Goal: Information Seeking & Learning: Learn about a topic

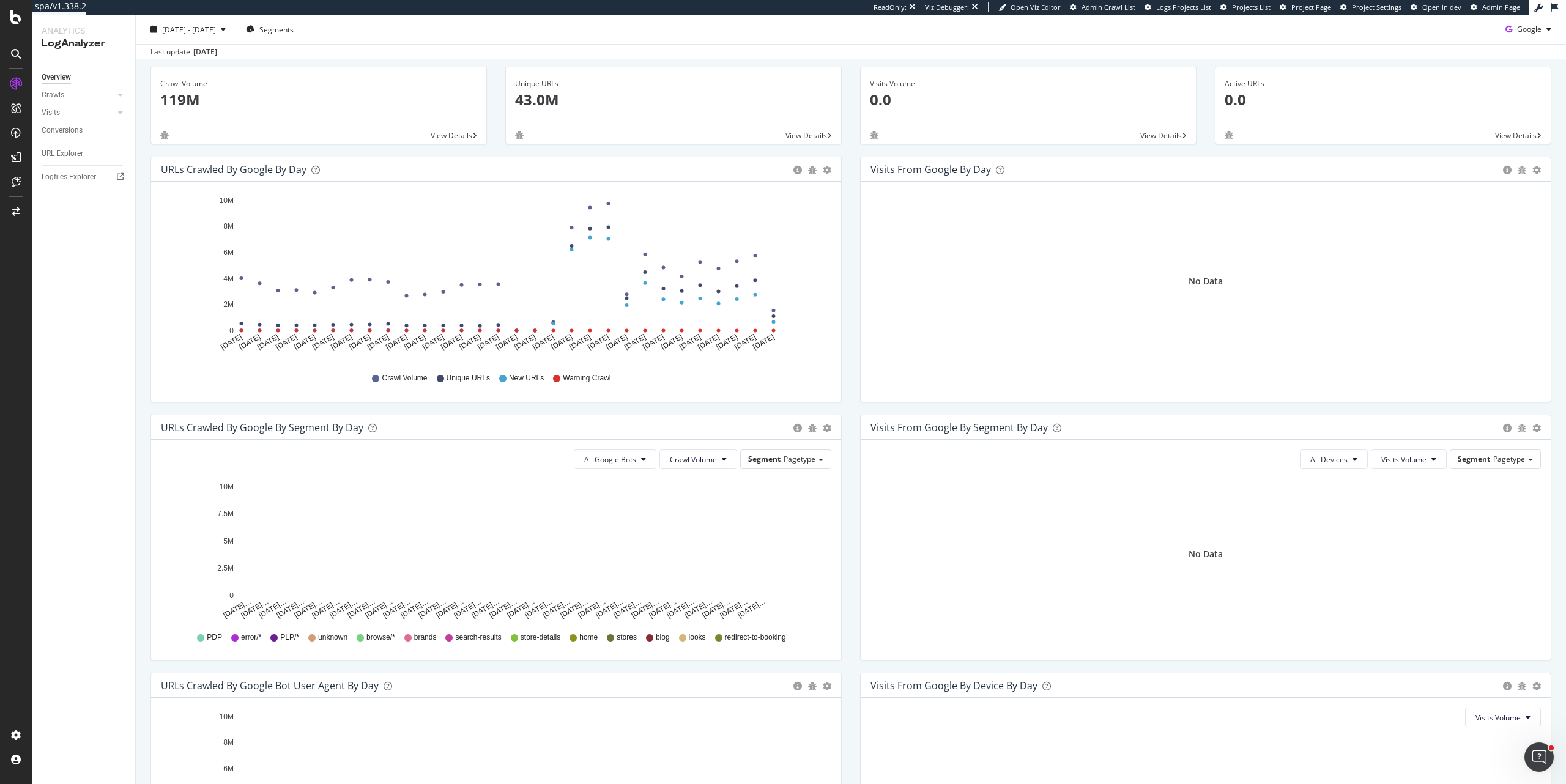
scroll to position [250, 0]
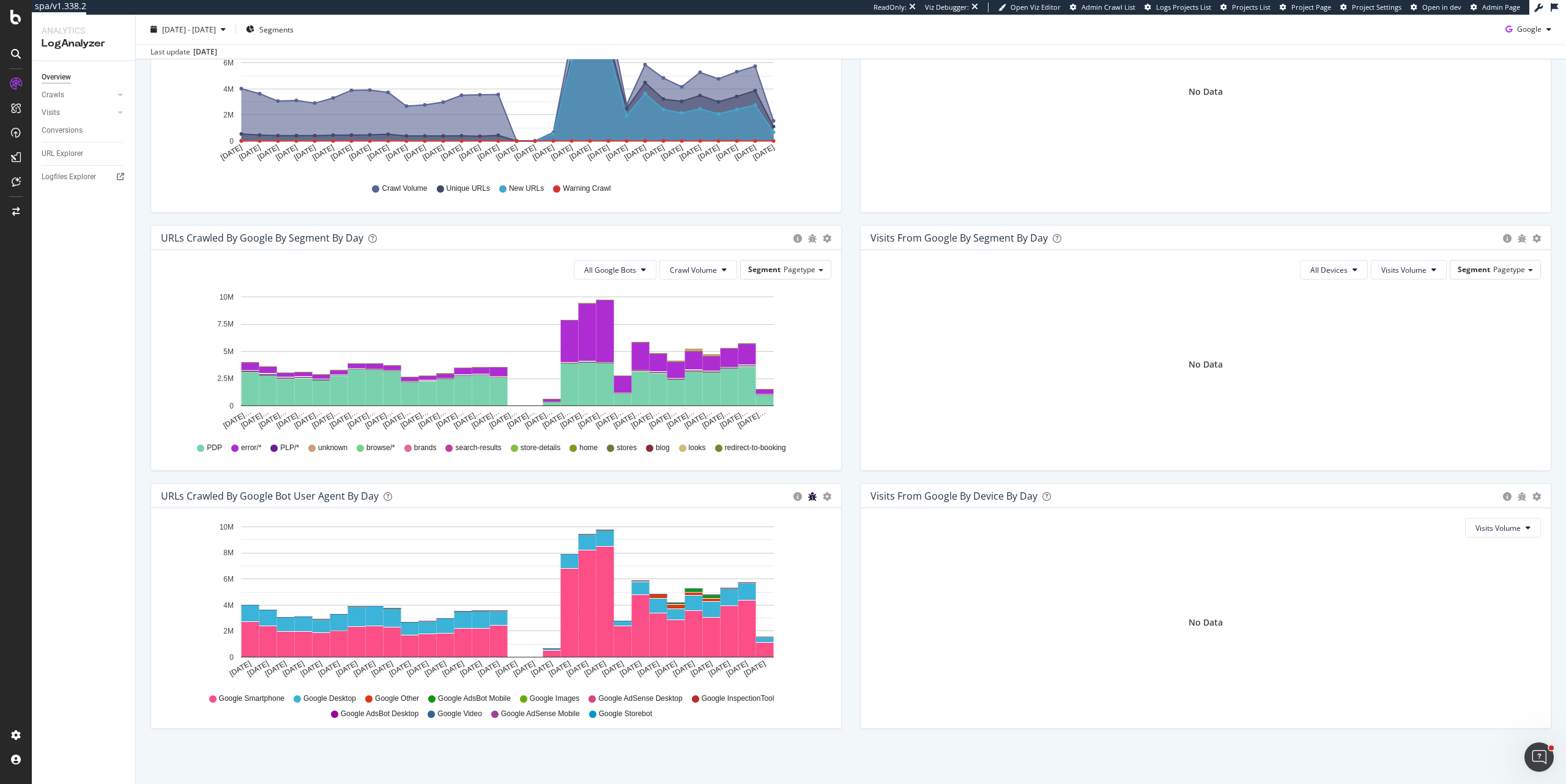
click at [808, 496] on icon "bug" at bounding box center [812, 496] width 9 height 9
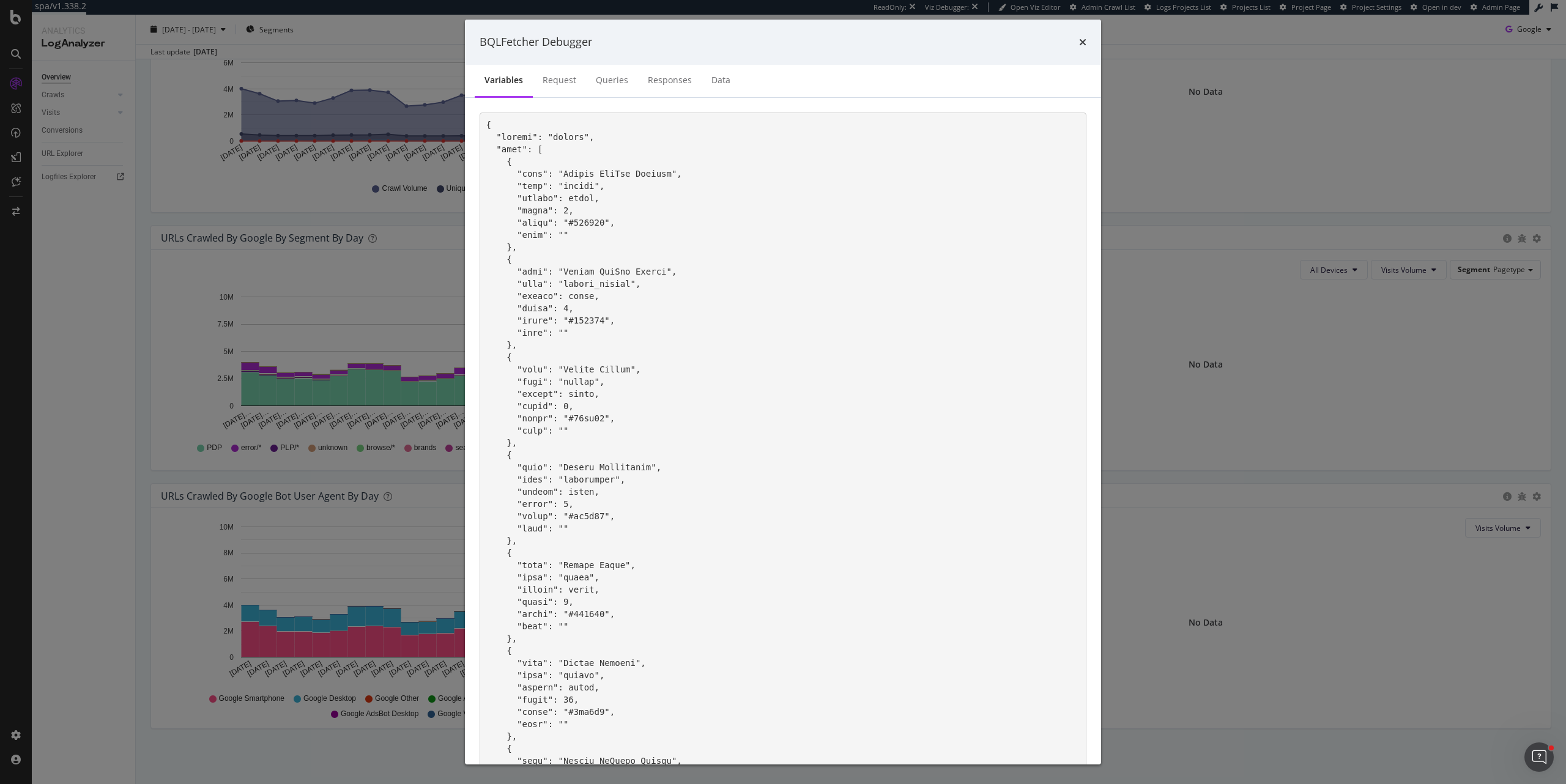
click at [73, 543] on div "BQLFetcher Debugger Variables Request Queries Responses Data Note: The variable…" at bounding box center [783, 392] width 1566 height 784
click at [1082, 45] on icon "times" at bounding box center [1083, 42] width 7 height 10
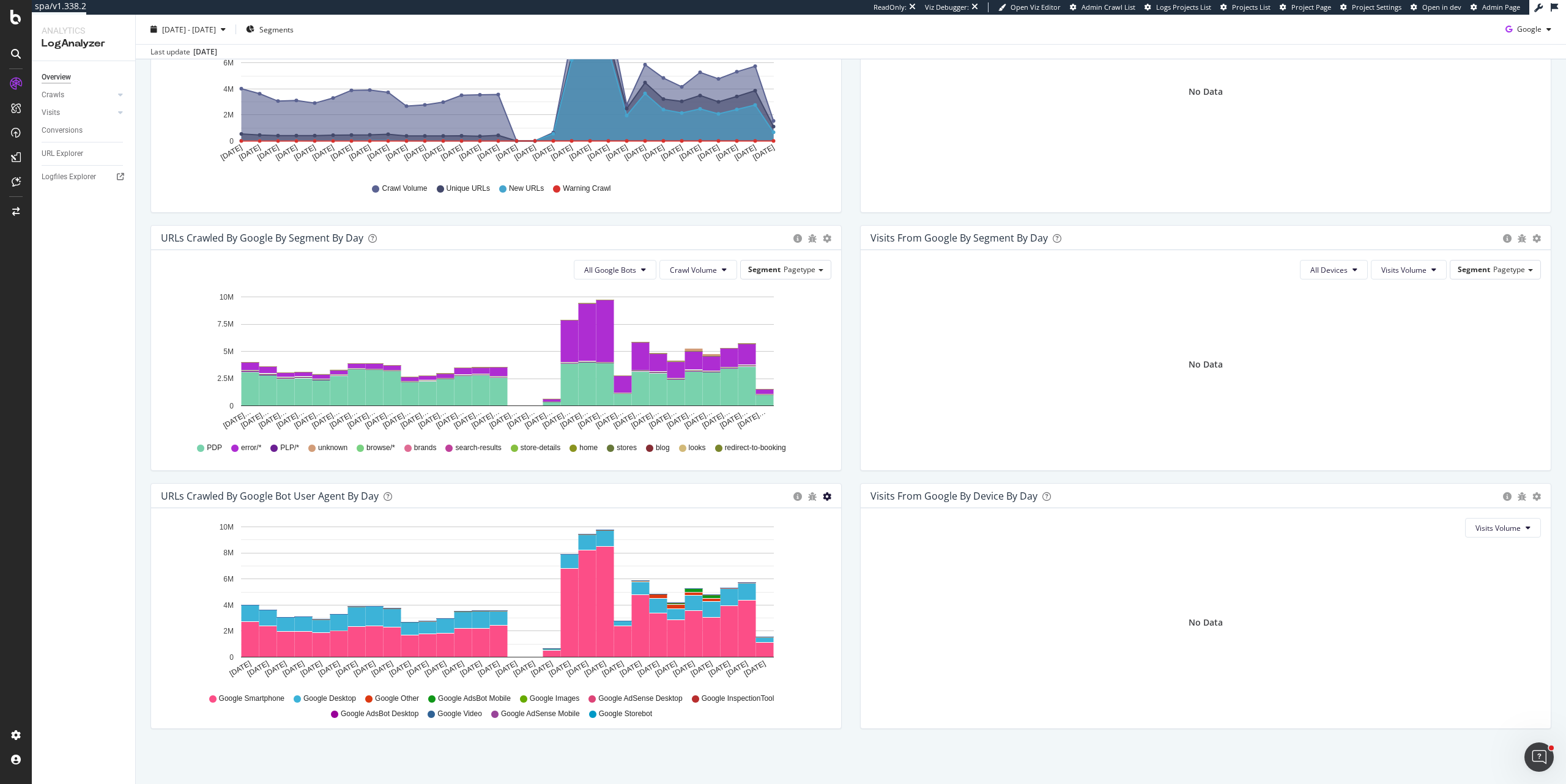
click at [823, 496] on icon "gear" at bounding box center [827, 496] width 9 height 9
click at [814, 549] on span "Timeline (by Percentage)" at bounding box center [775, 546] width 130 height 19
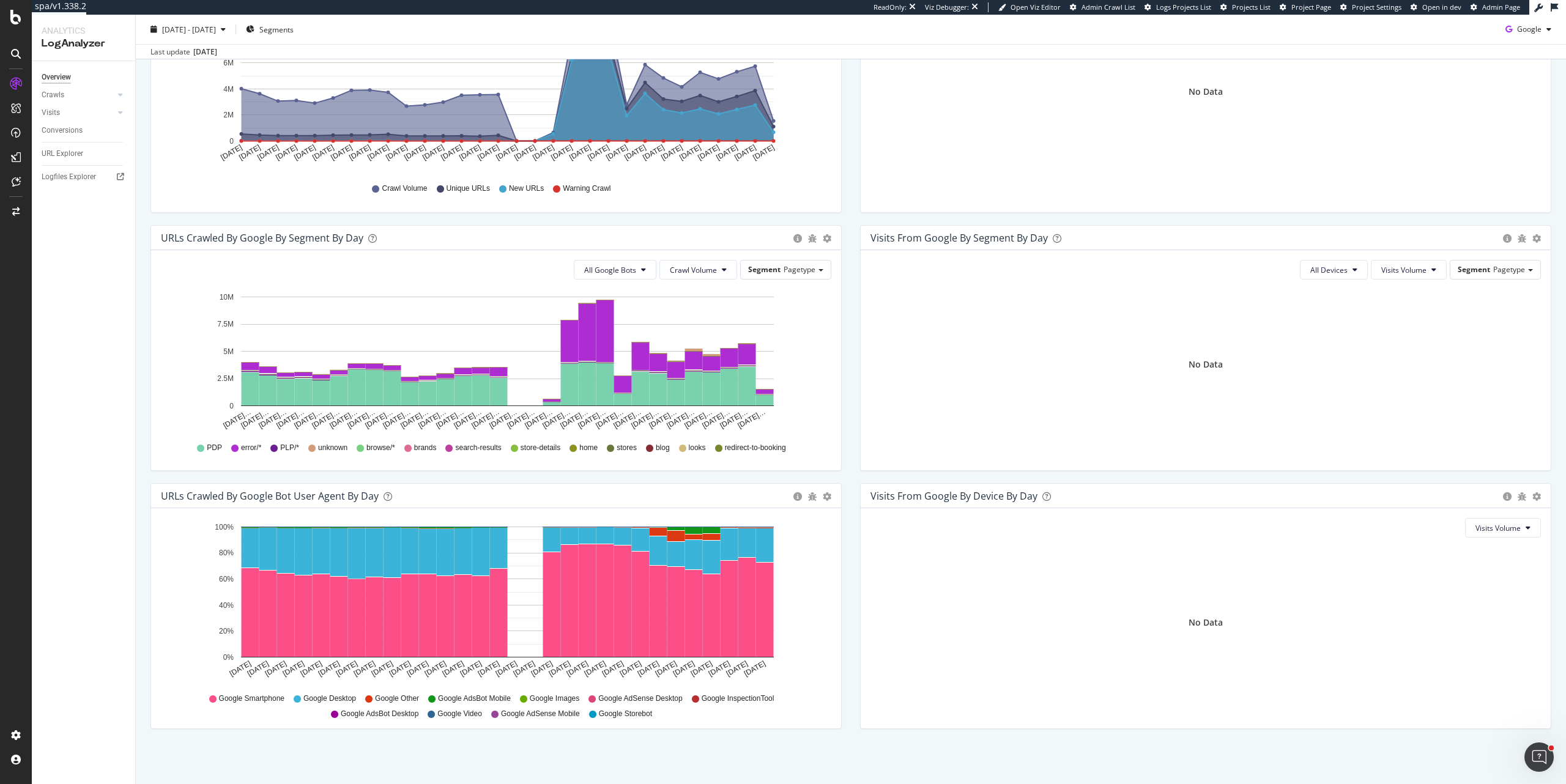
click at [824, 490] on div "Timeline (by Value) Timeline (by Percentage) Table" at bounding box center [827, 495] width 9 height 12
click at [826, 501] on div "Timeline (by Value) Timeline (by Percentage) Table" at bounding box center [827, 495] width 9 height 12
click at [823, 493] on icon "gear" at bounding box center [827, 496] width 9 height 9
click at [795, 566] on span "Table" at bounding box center [775, 571] width 130 height 19
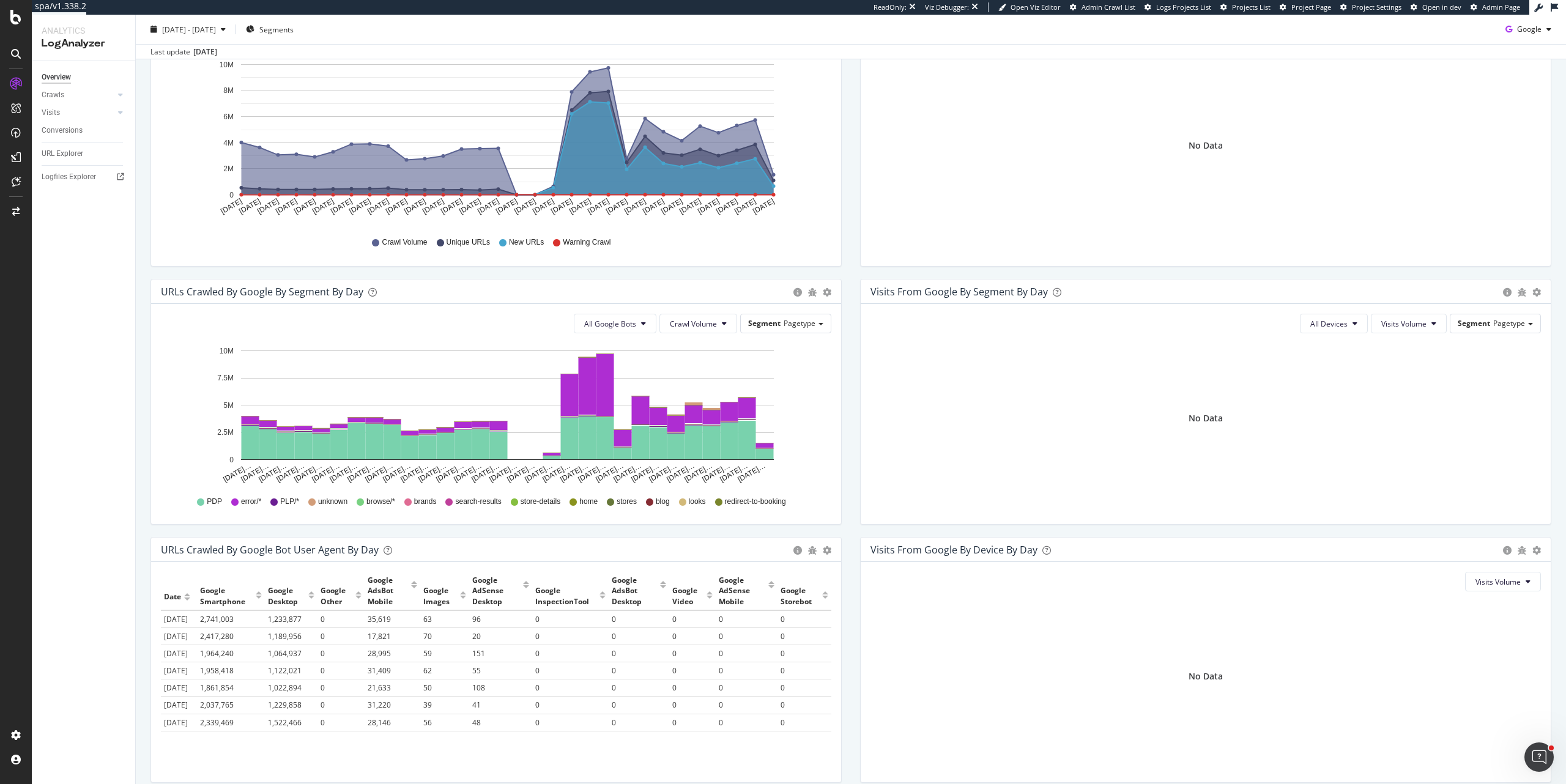
scroll to position [177, 0]
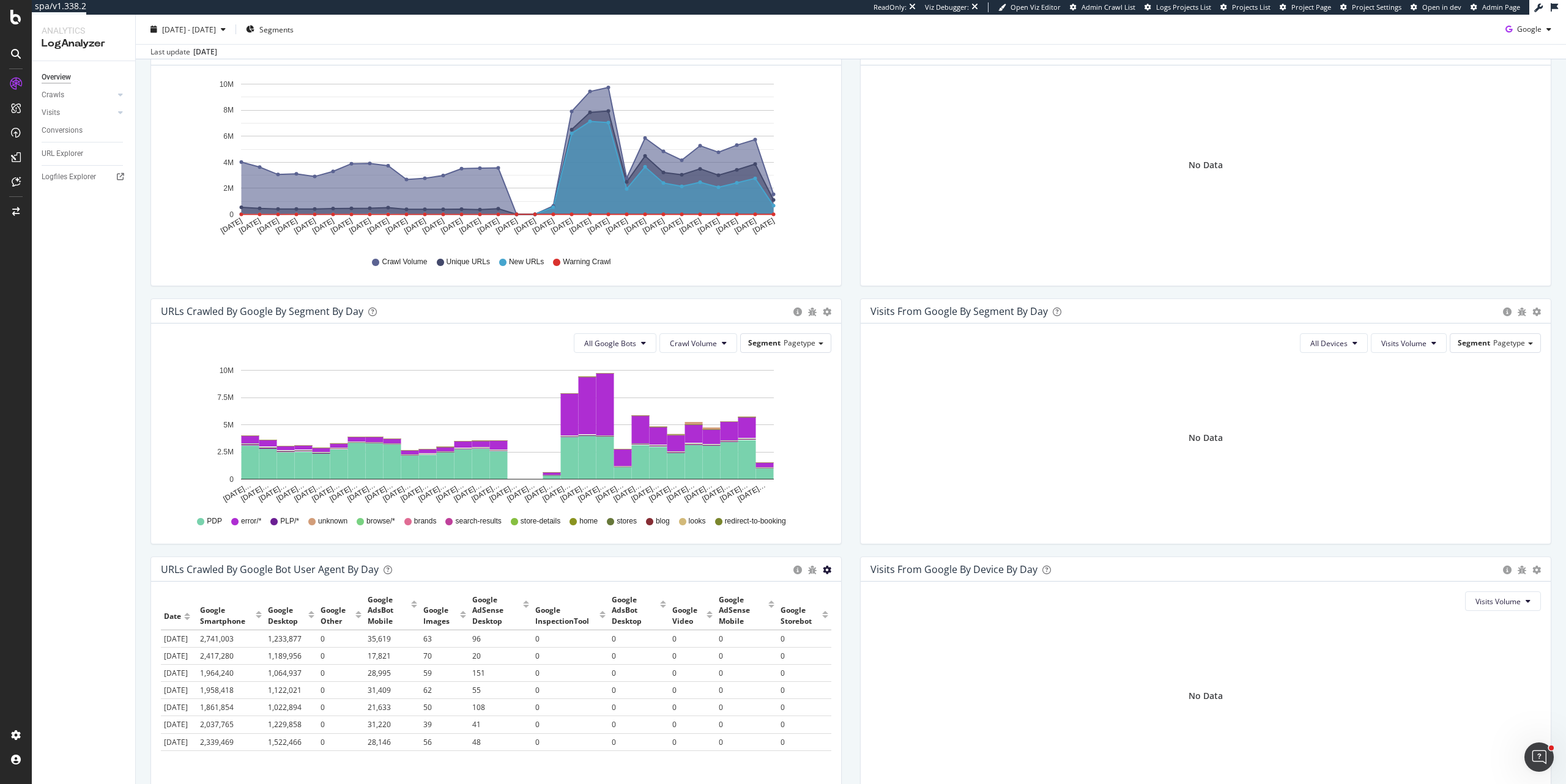
click at [823, 571] on icon "gear" at bounding box center [827, 570] width 9 height 9
click at [805, 617] on span "Timeline (by Percentage)" at bounding box center [775, 620] width 130 height 19
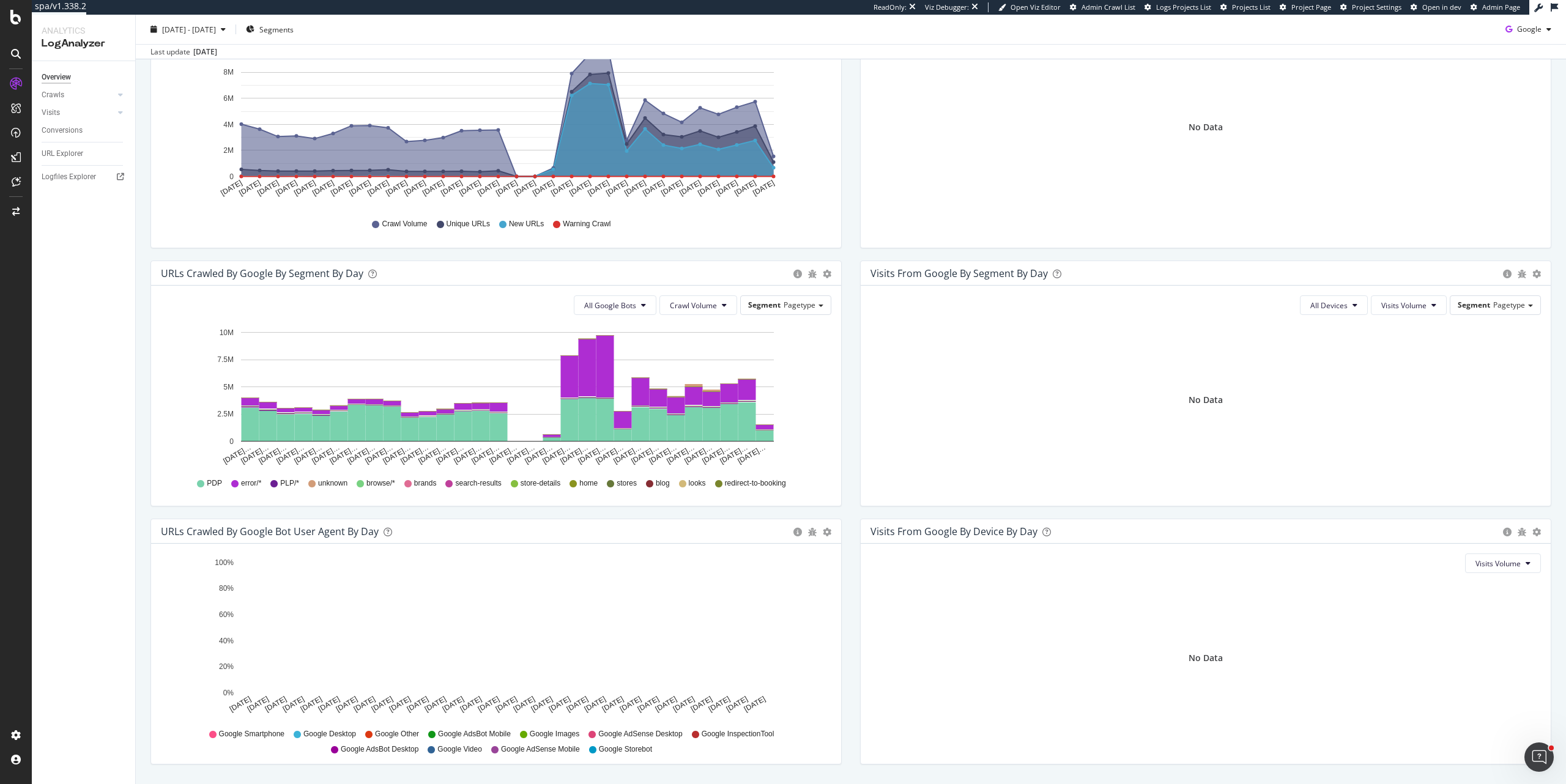
scroll to position [250, 0]
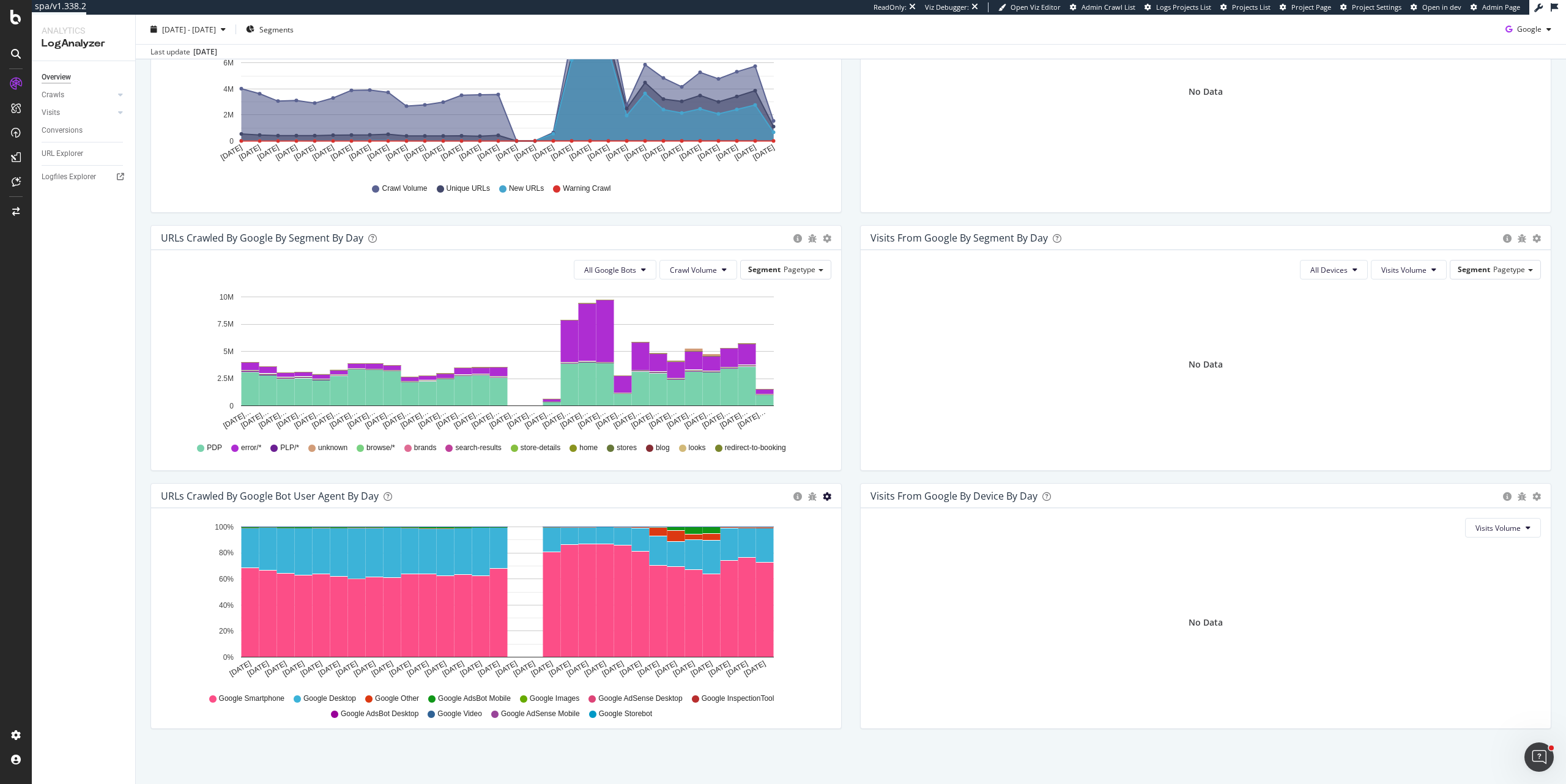
click at [823, 496] on icon "gear" at bounding box center [827, 496] width 9 height 9
click at [800, 600] on icon "Sep 08 2025 Sep 09 2025 Sep 10 2025 Sep 11 2025 Sep 12 2025 Sep 13 2025 Sep 14 …" at bounding box center [494, 602] width 666 height 170
click at [294, 28] on span "Segments" at bounding box center [277, 29] width 34 height 10
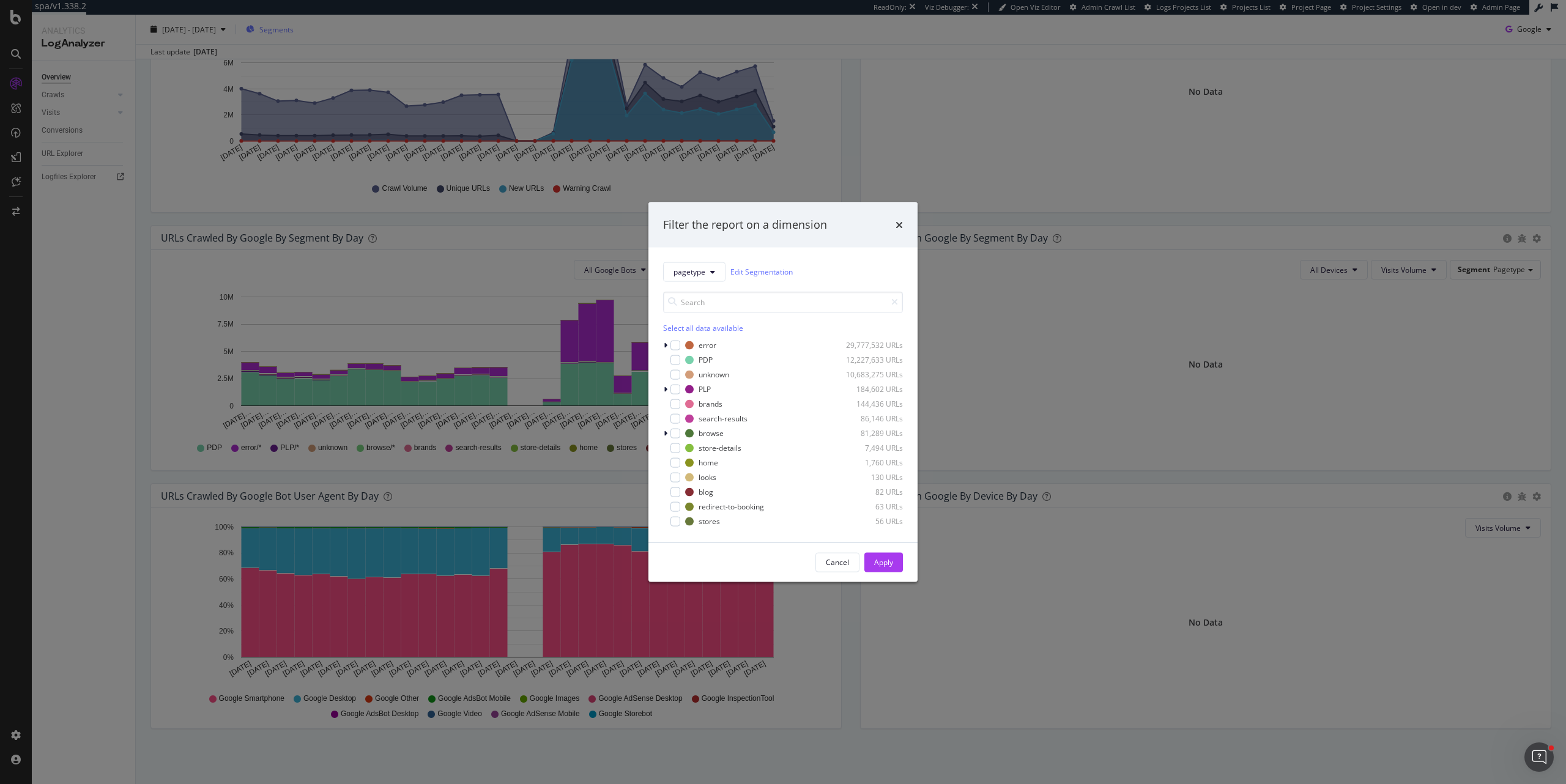
click at [300, 28] on div "Filter the report on a dimension pagetype Edit Segmentation Select all data ava…" at bounding box center [783, 392] width 1566 height 784
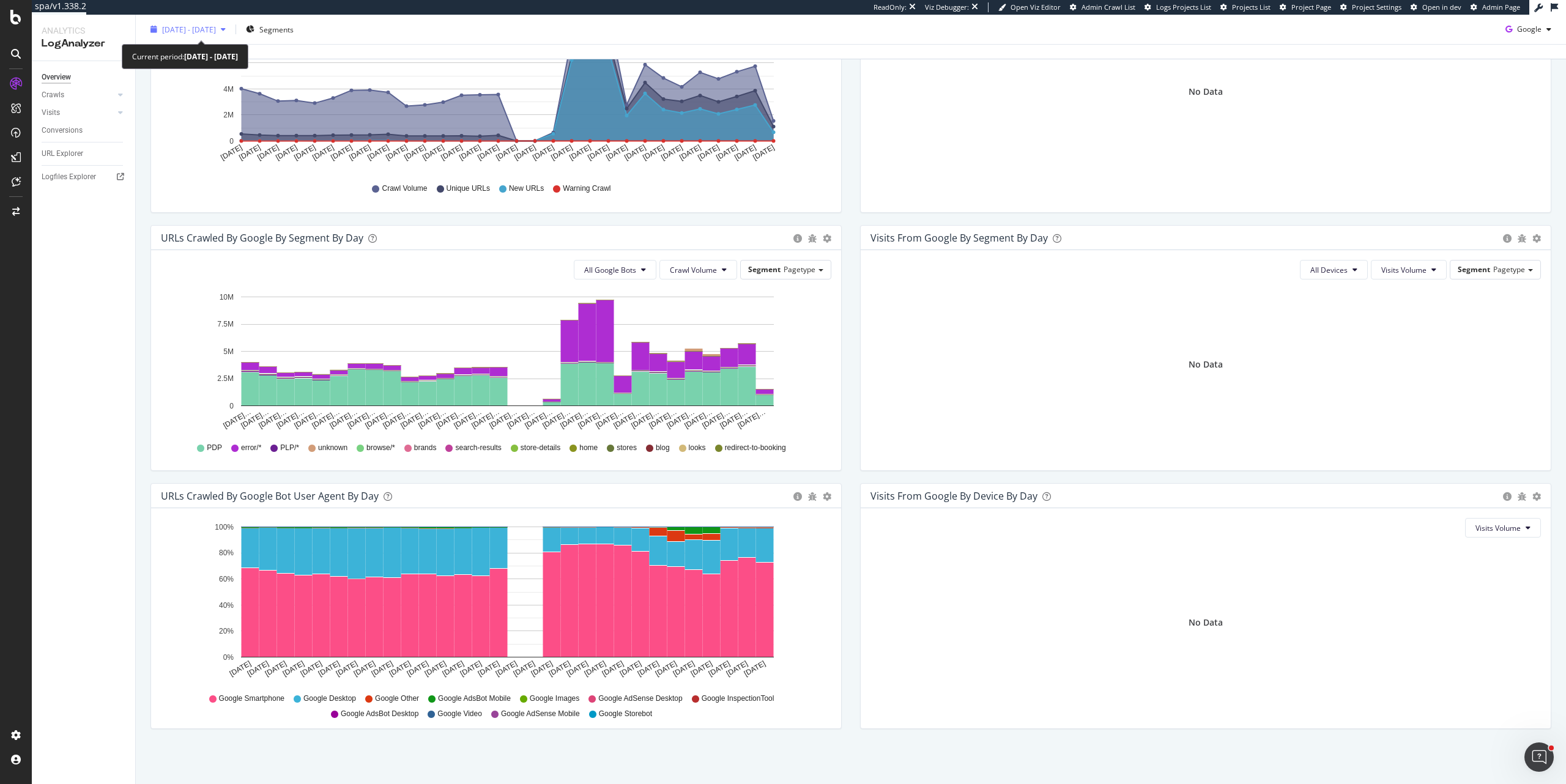
click at [231, 26] on div "button" at bounding box center [223, 29] width 14 height 7
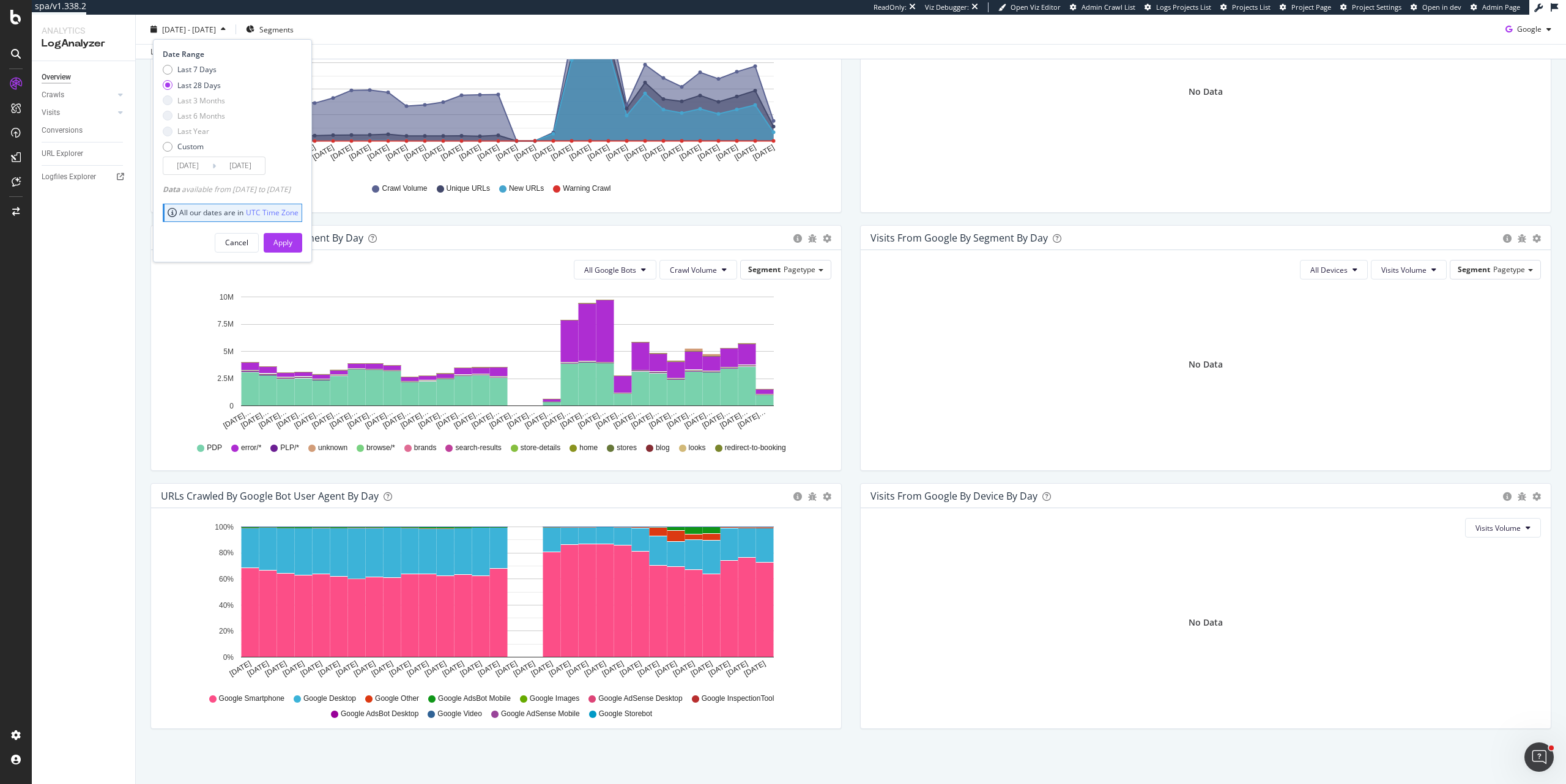
click at [196, 163] on input "2025/09/10" at bounding box center [187, 166] width 49 height 17
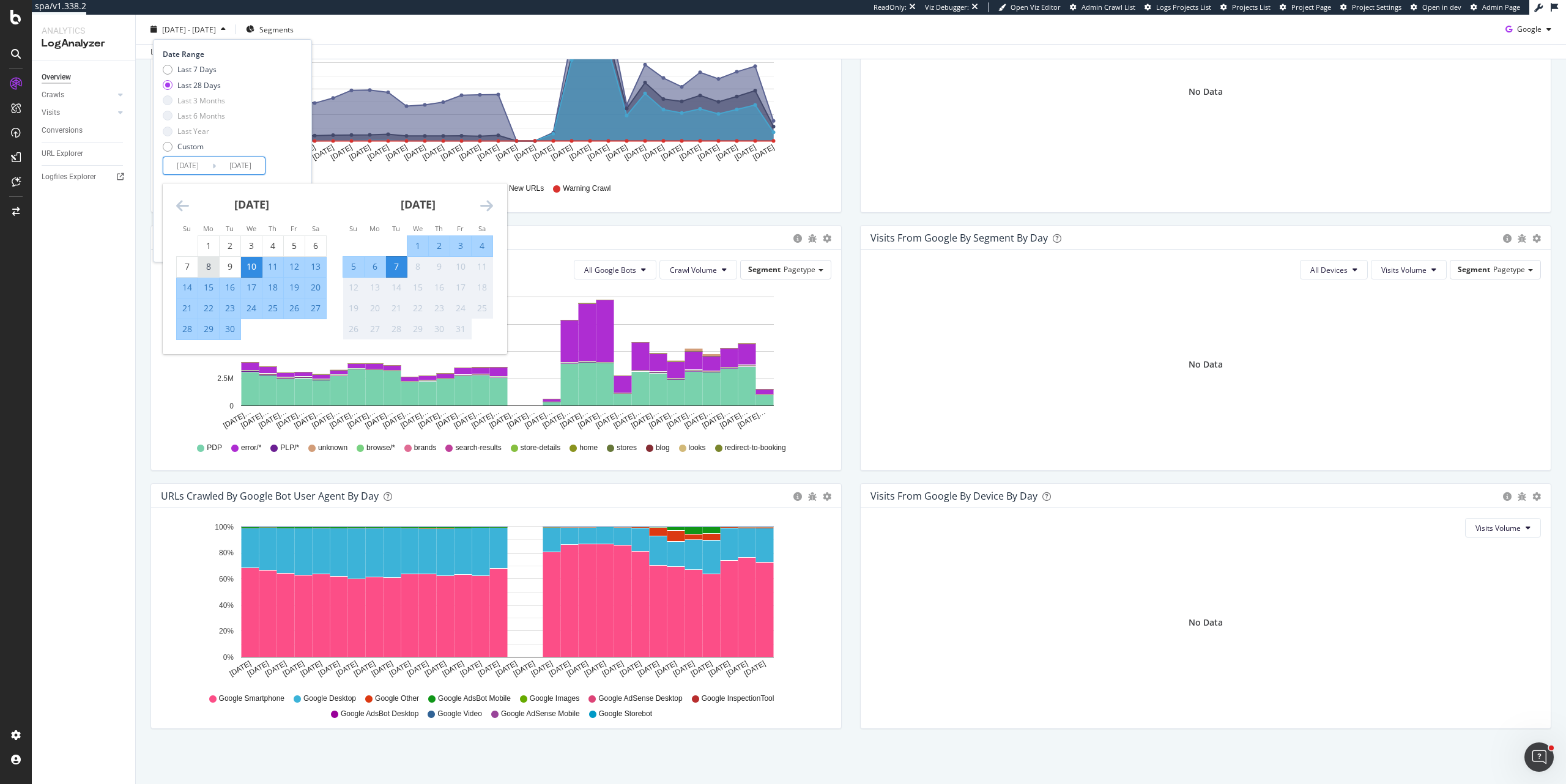
click at [209, 263] on div "8" at bounding box center [208, 266] width 21 height 12
type input "2025/09/08"
click at [191, 307] on div "21" at bounding box center [187, 308] width 21 height 12
type input "2025/09/21"
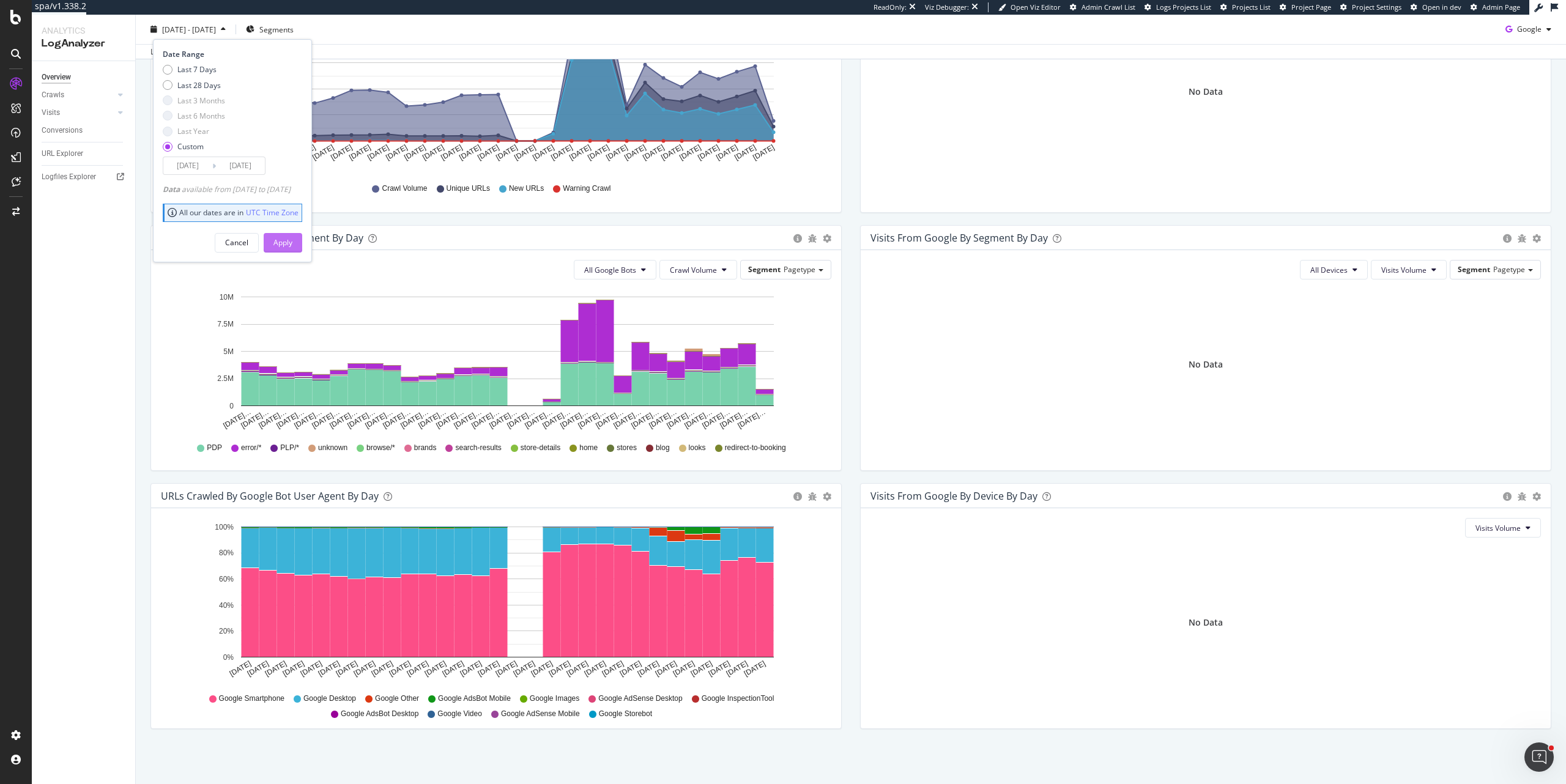
click at [292, 240] on div "Apply" at bounding box center [283, 242] width 19 height 10
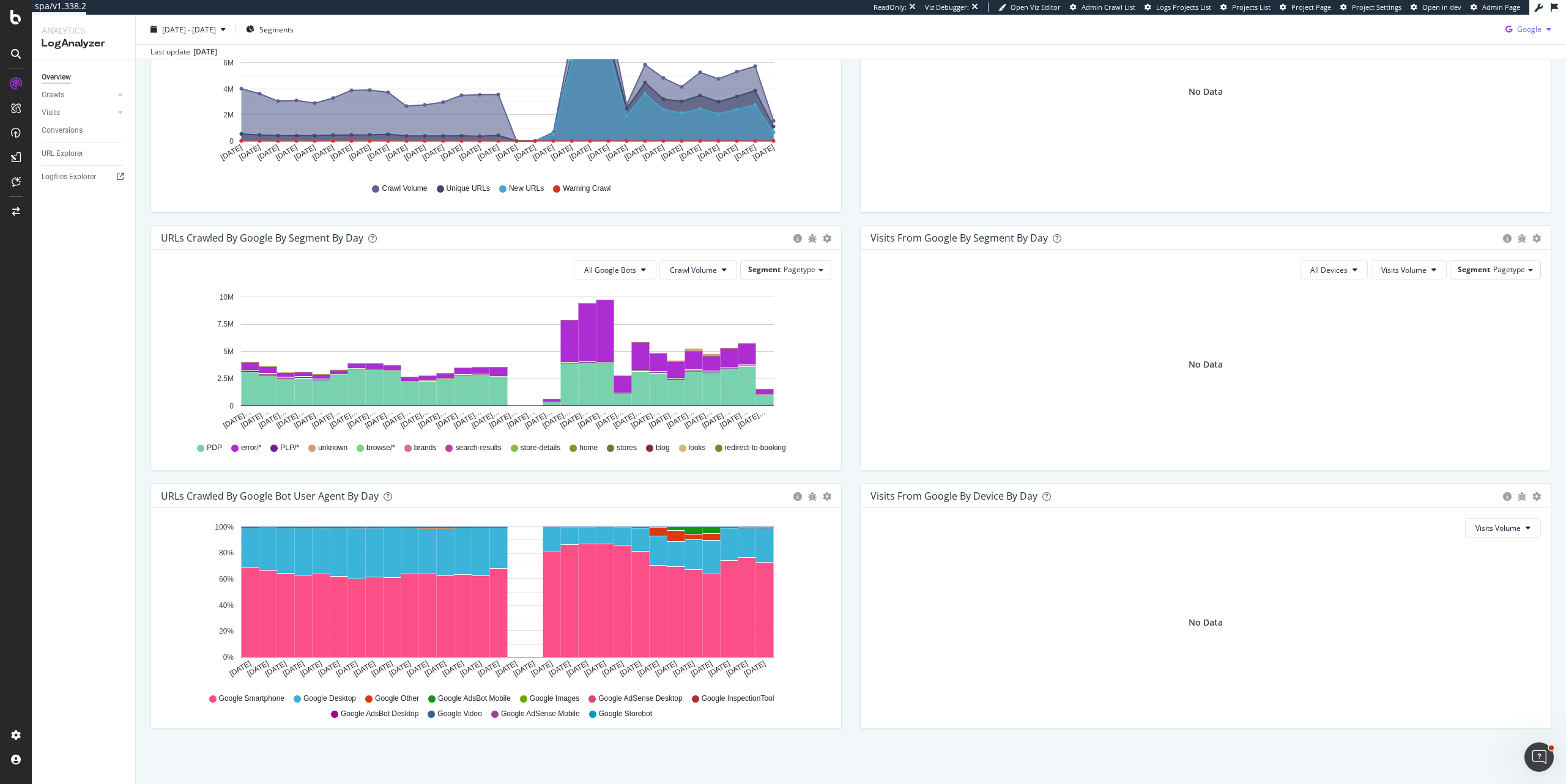
click at [1529, 24] on span "Google" at bounding box center [1529, 29] width 24 height 10
click at [1521, 79] on span "Bing" at bounding box center [1528, 76] width 45 height 11
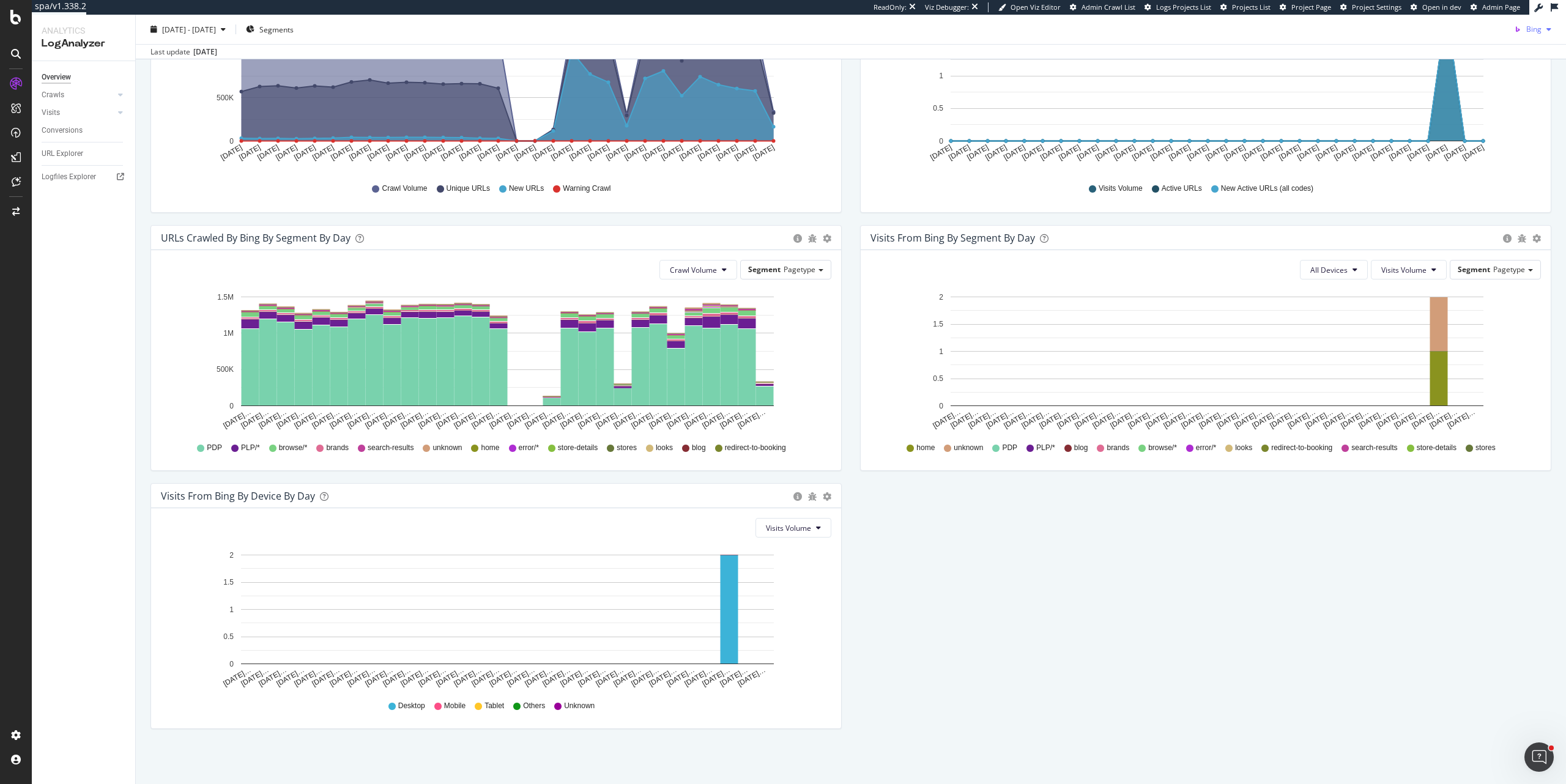
click at [1526, 29] on span "Bing" at bounding box center [1534, 29] width 15 height 10
click at [1513, 92] on div "OpenAI" at bounding box center [1519, 98] width 85 height 18
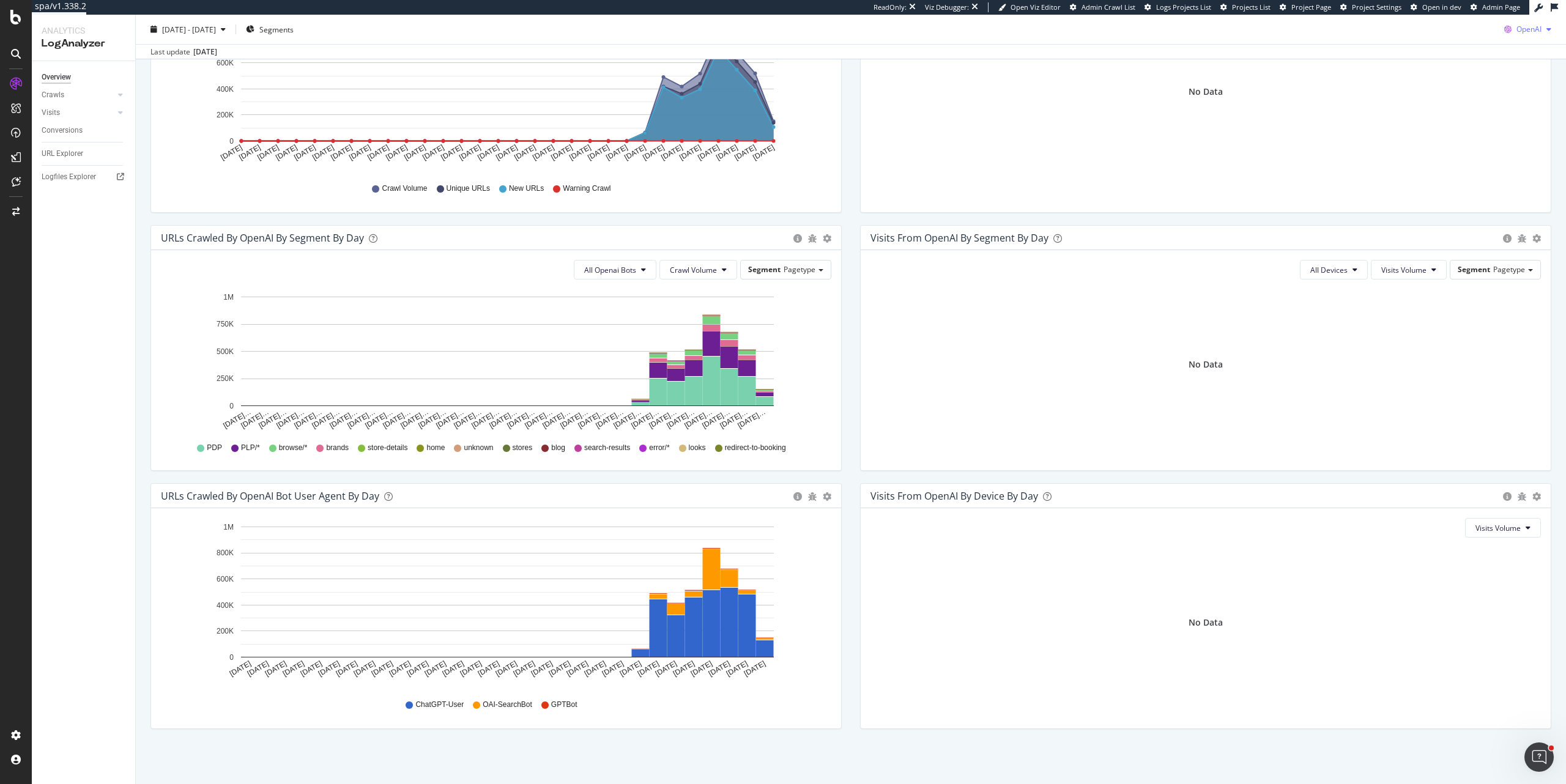
click at [1526, 27] on span "OpenAI" at bounding box center [1529, 29] width 25 height 10
click at [1516, 126] on span "Other AI Bots" at bounding box center [1528, 121] width 45 height 11
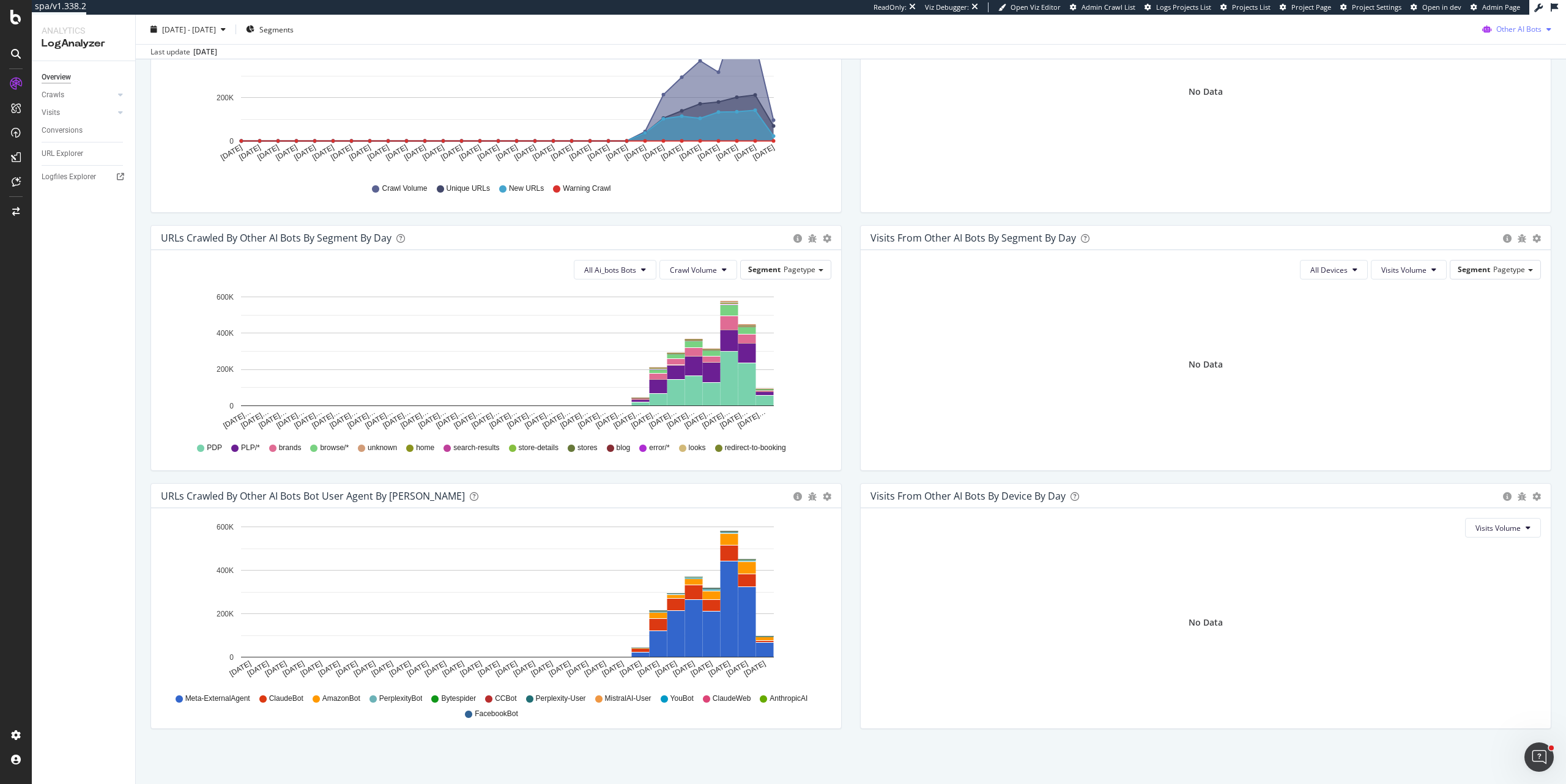
click at [1525, 29] on span "Other AI Bots" at bounding box center [1519, 29] width 45 height 10
click at [1501, 55] on span "Google" at bounding box center [1521, 53] width 47 height 11
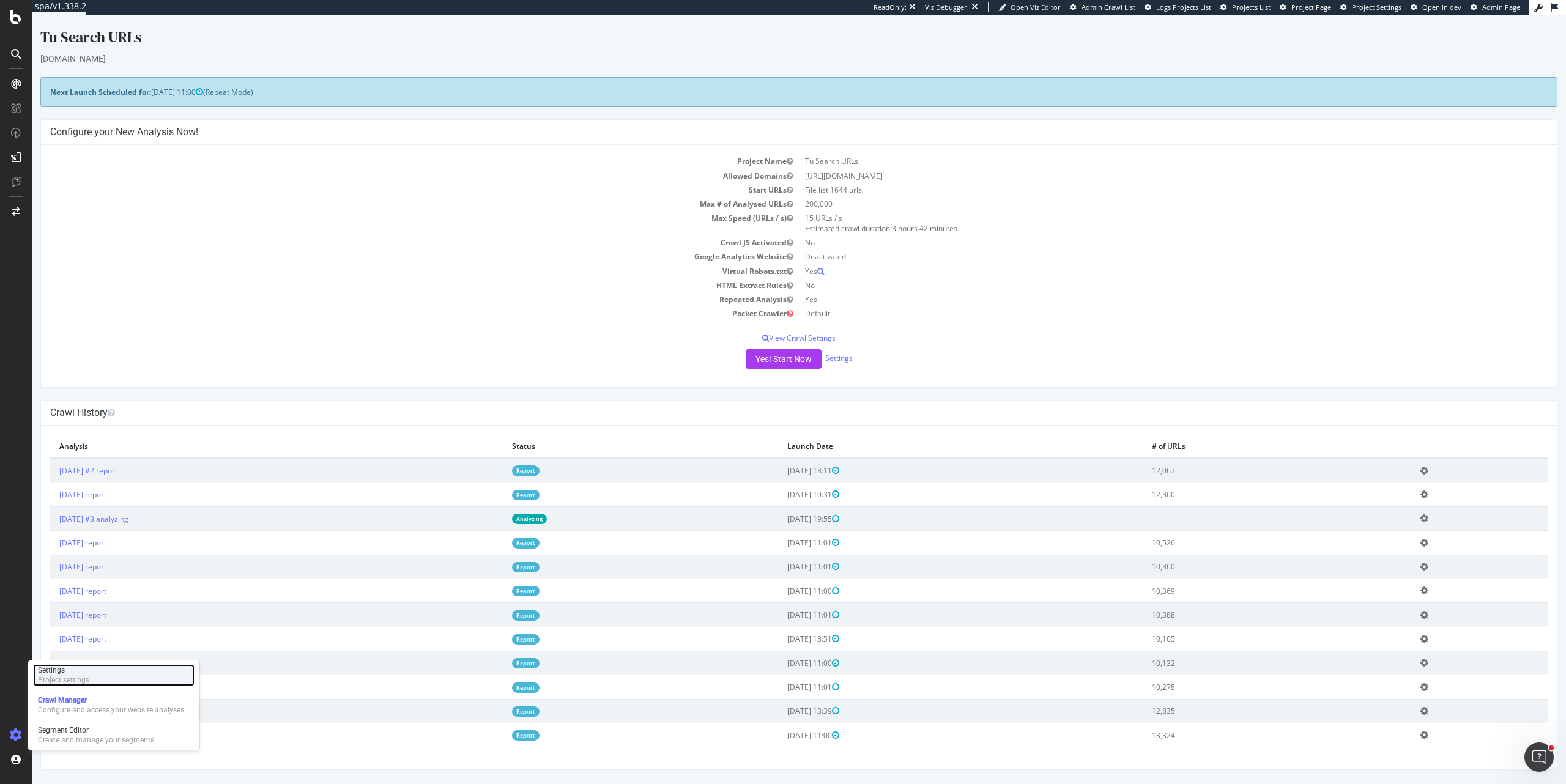
click at [142, 681] on div "Settings Project settings" at bounding box center [113, 675] width 162 height 22
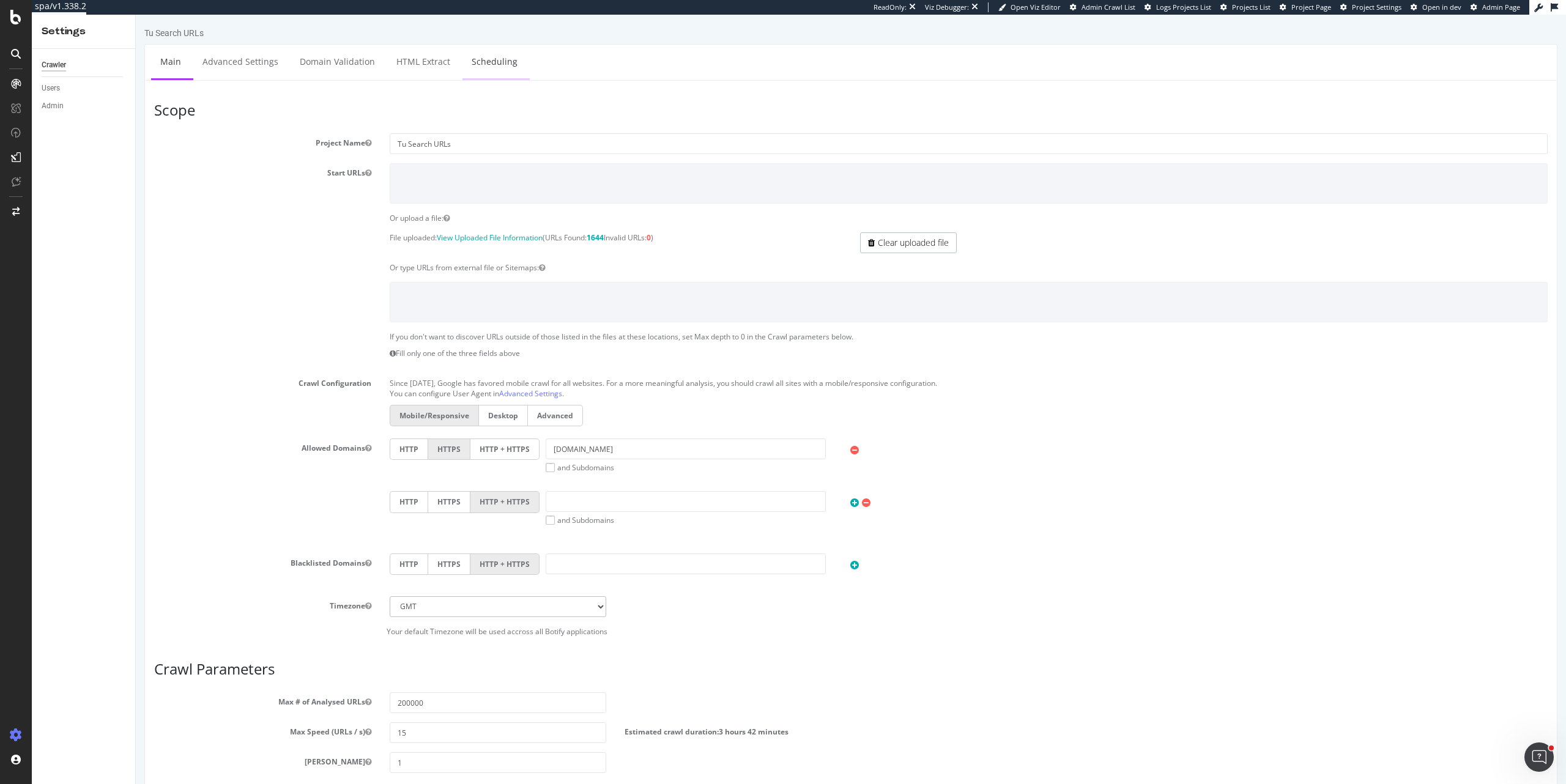
click at [482, 57] on link "Scheduling" at bounding box center [494, 61] width 64 height 34
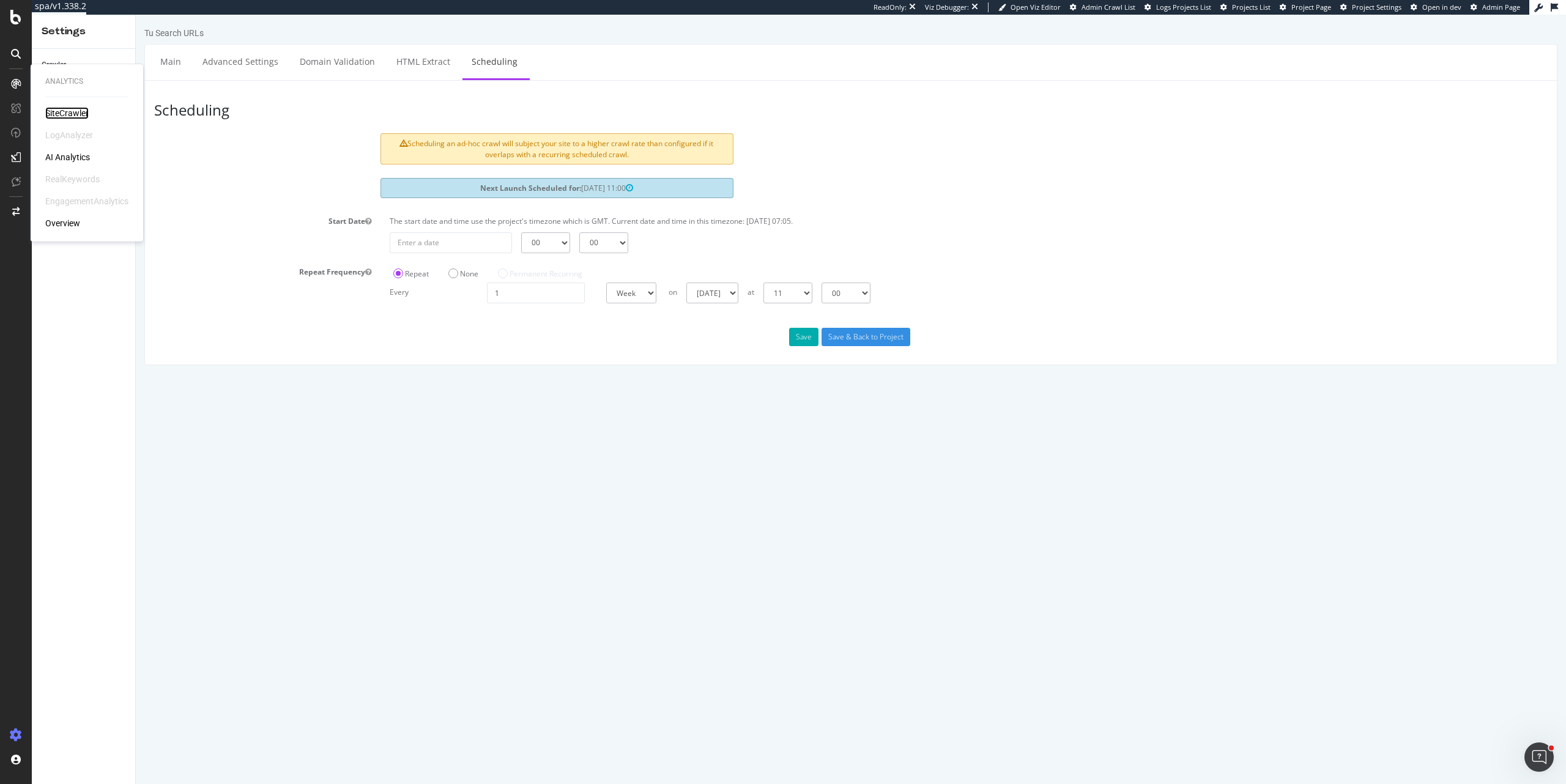
click at [68, 112] on div "SiteCrawler" at bounding box center [67, 113] width 43 height 12
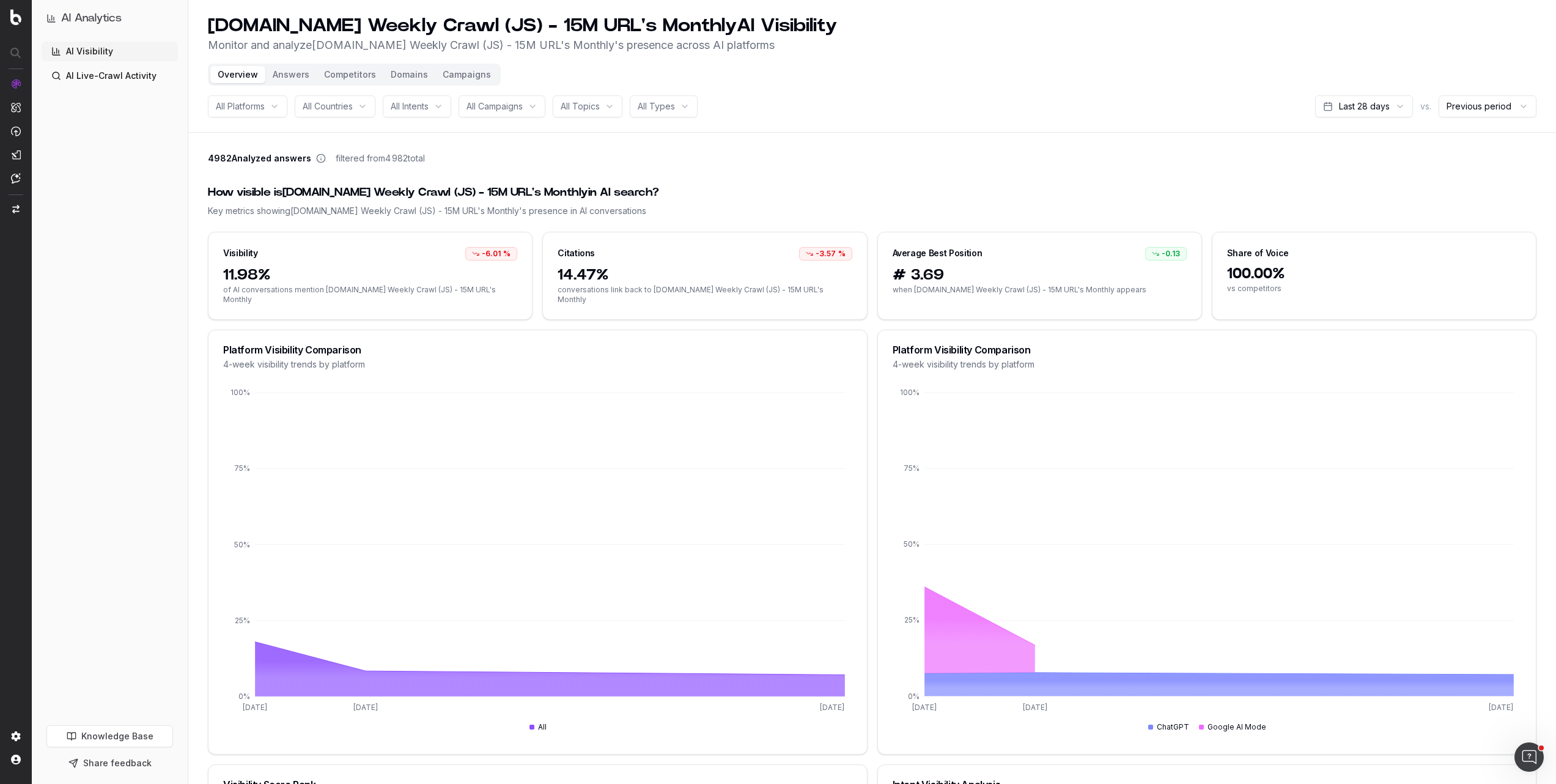
click at [281, 76] on button "Answers" at bounding box center [292, 75] width 52 height 17
click at [290, 74] on button "Answers" at bounding box center [292, 75] width 52 height 17
click at [297, 75] on button "Answers" at bounding box center [292, 75] width 52 height 17
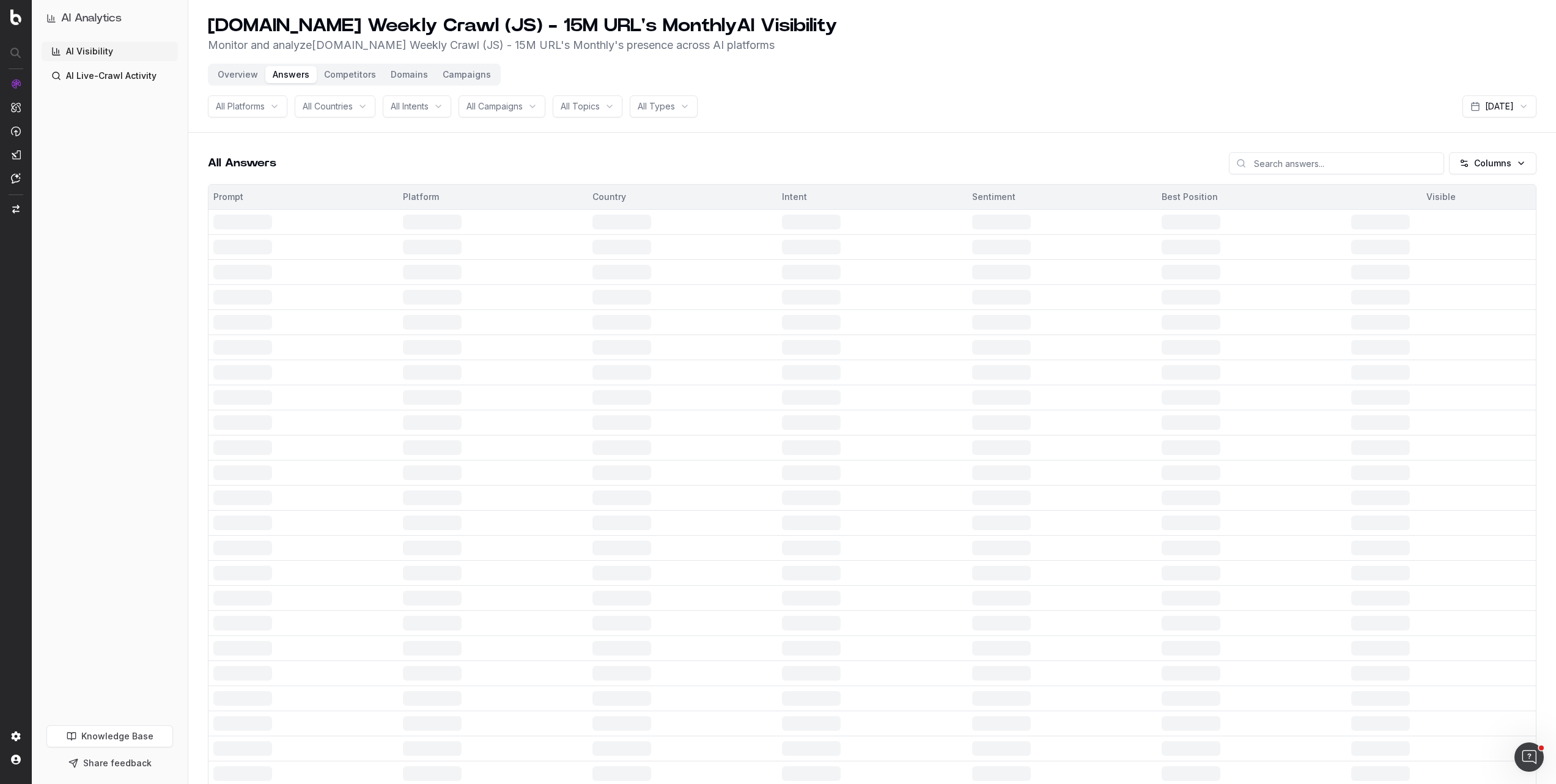
click at [337, 78] on button "Competitors" at bounding box center [350, 75] width 67 height 17
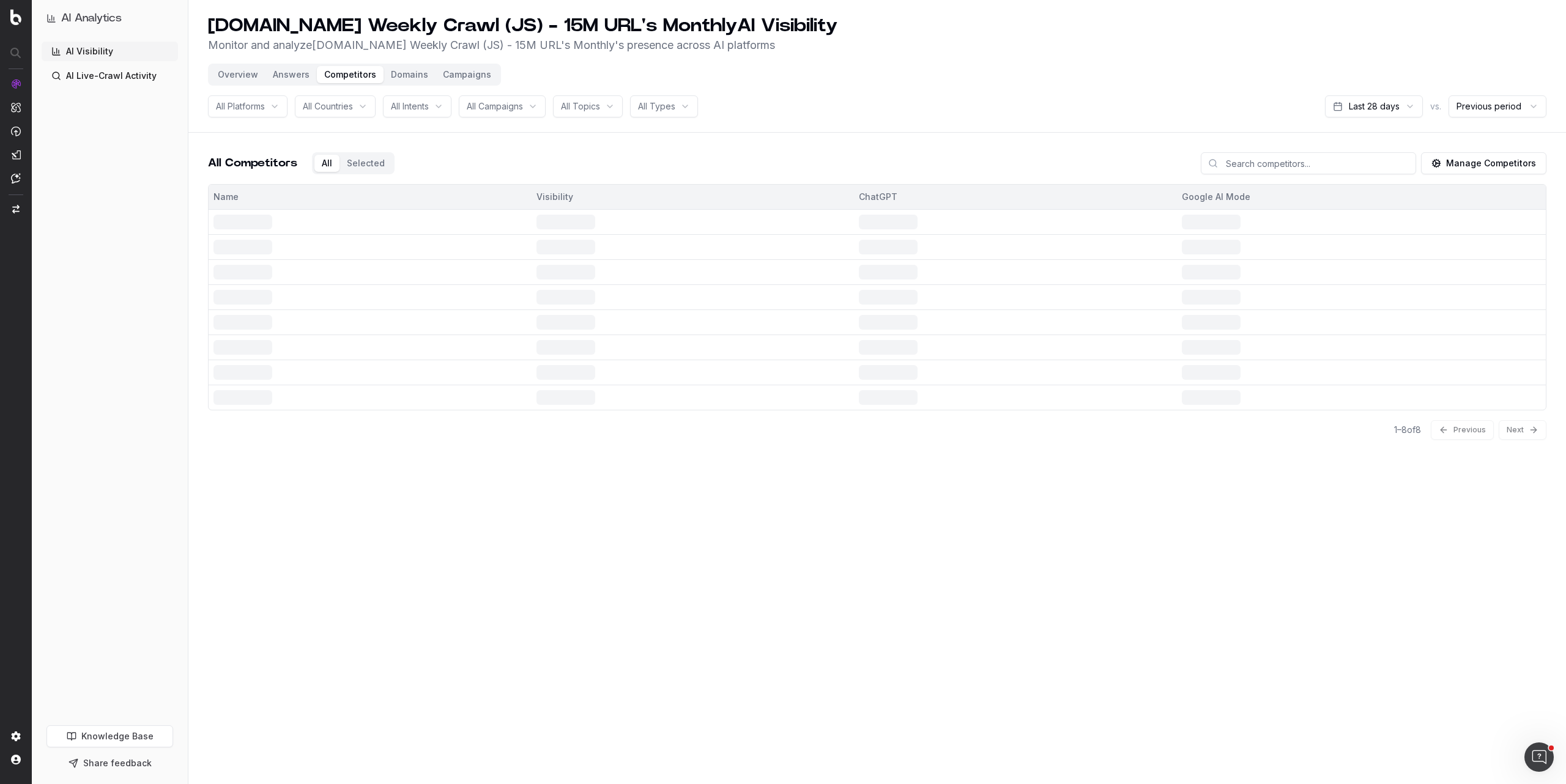
click at [296, 76] on button "Answers" at bounding box center [292, 75] width 52 height 17
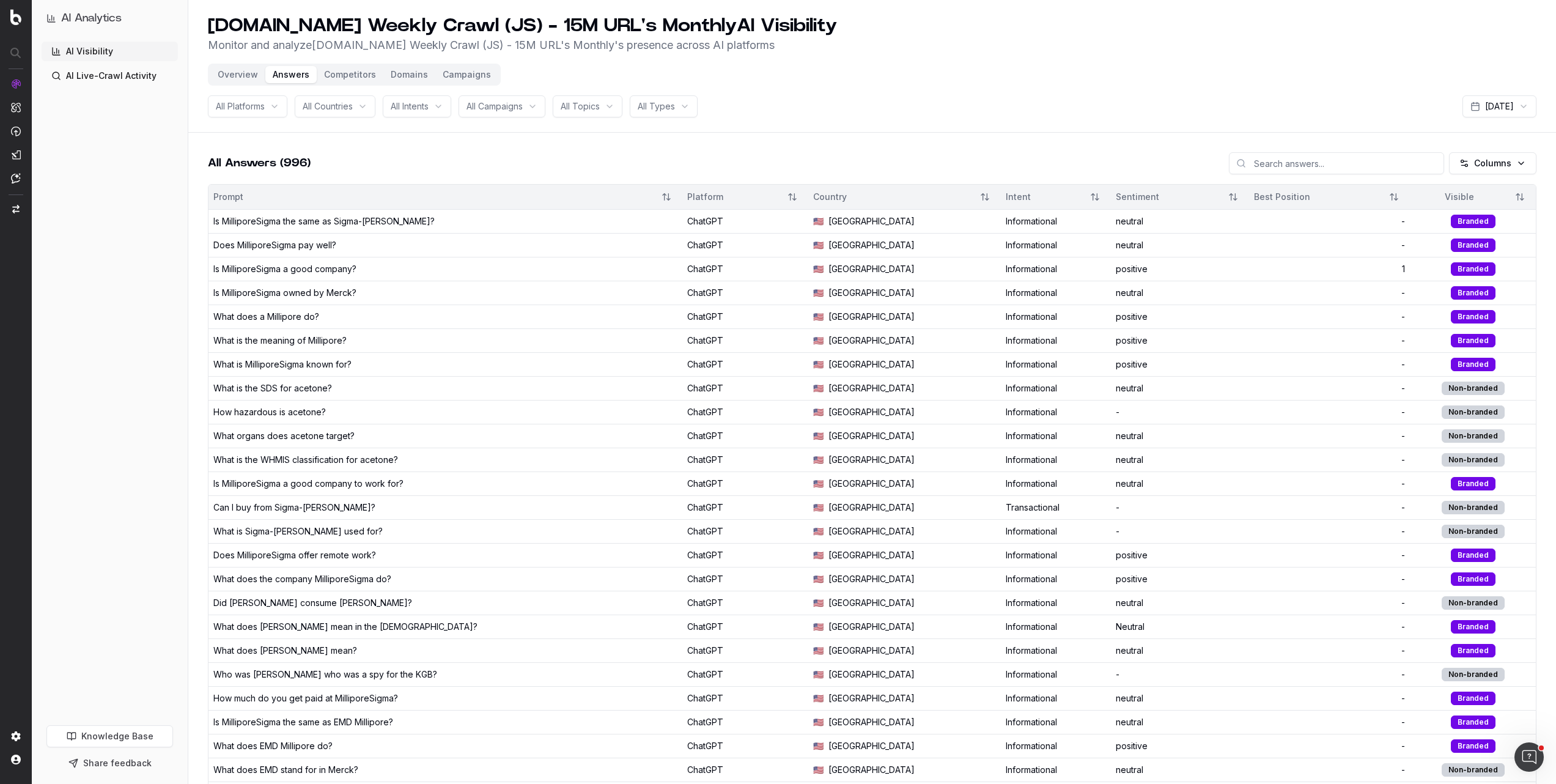
click at [412, 247] on div "Does MilliporeSigma pay well?" at bounding box center [445, 245] width 464 height 12
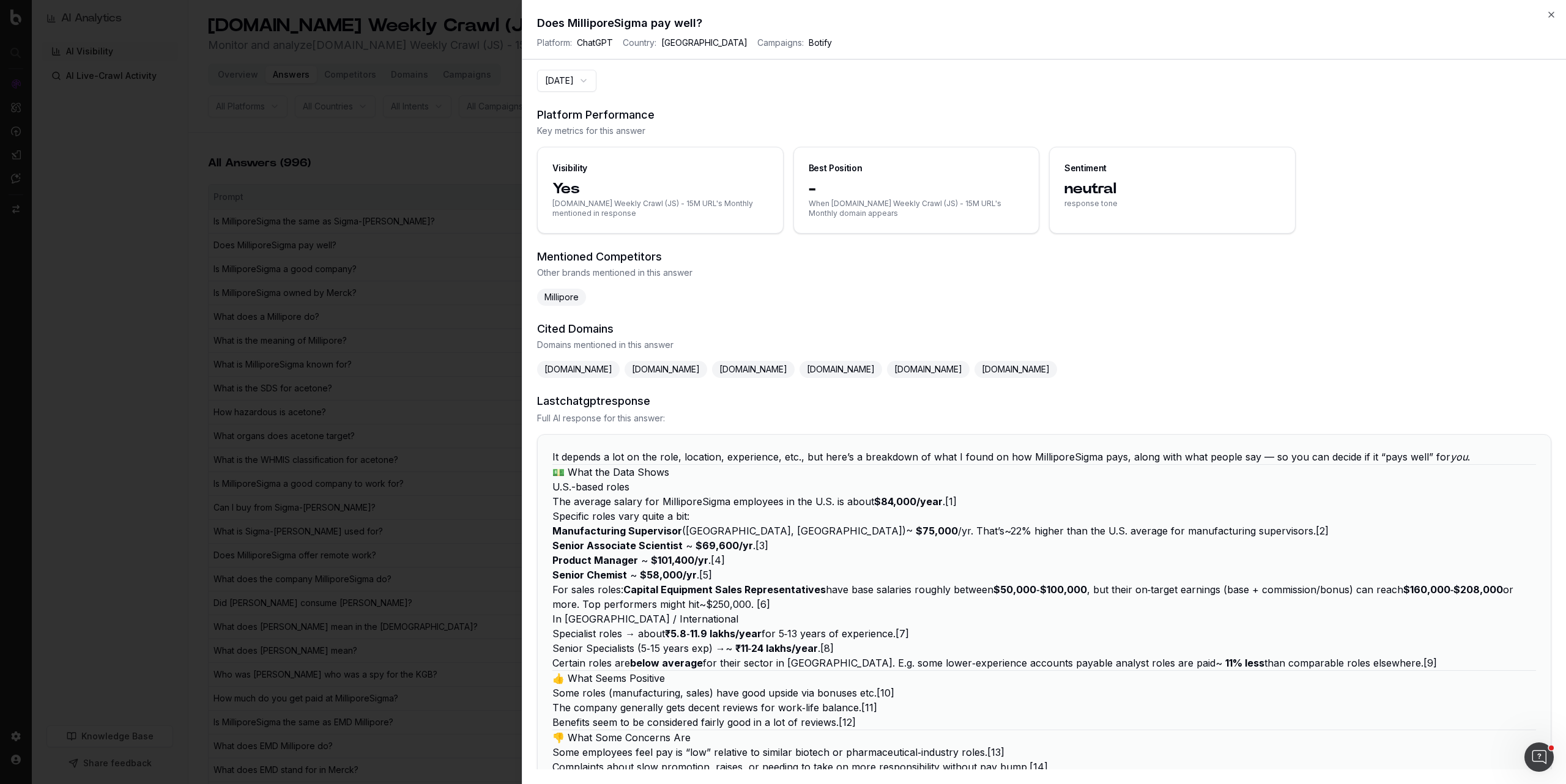
click at [1555, 13] on icon "button" at bounding box center [1552, 15] width 10 height 10
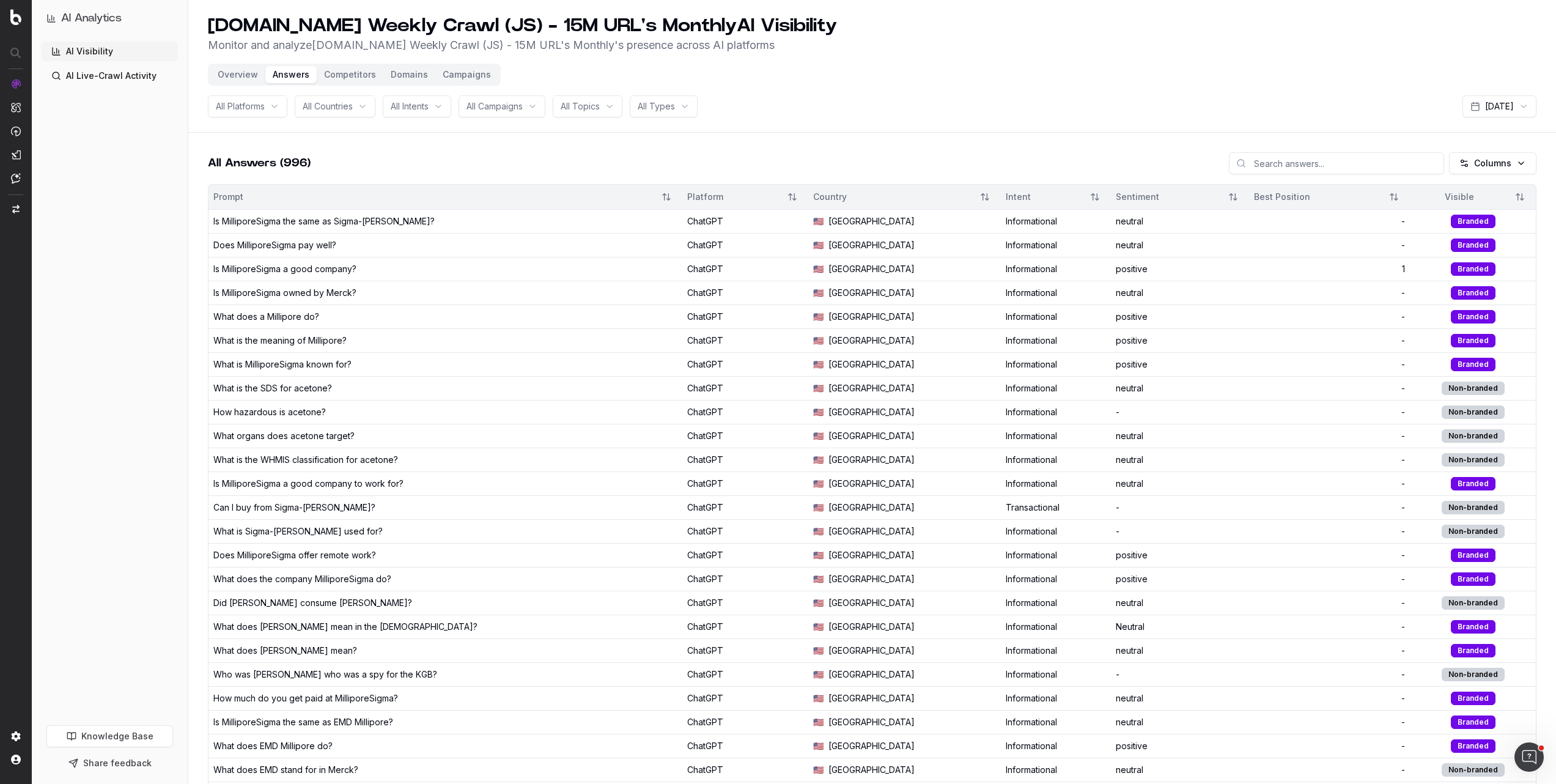
click at [327, 365] on div "What is MilliporeSigma known for?" at bounding box center [282, 364] width 138 height 12
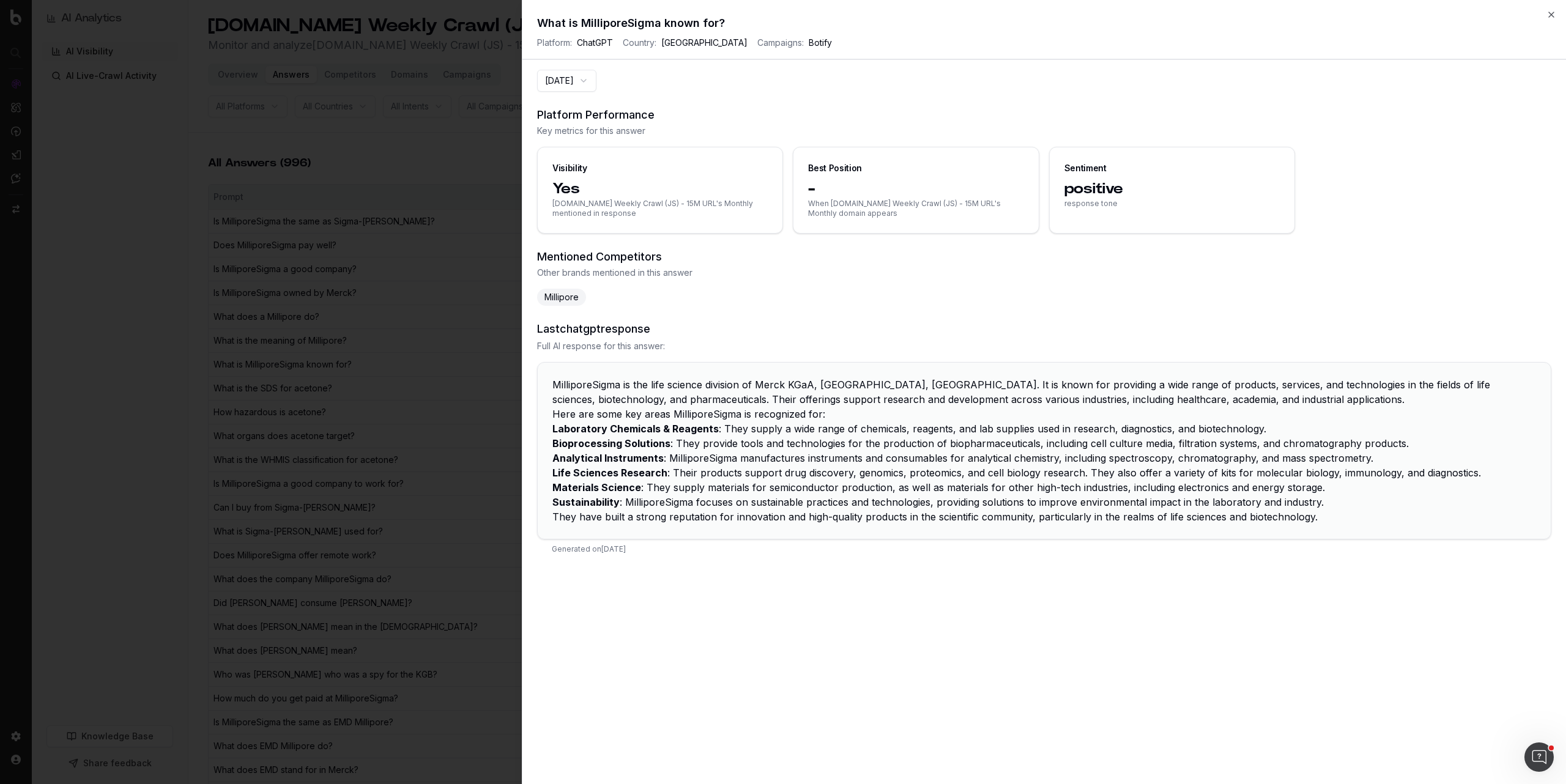
click at [1549, 14] on icon "button" at bounding box center [1552, 15] width 10 height 10
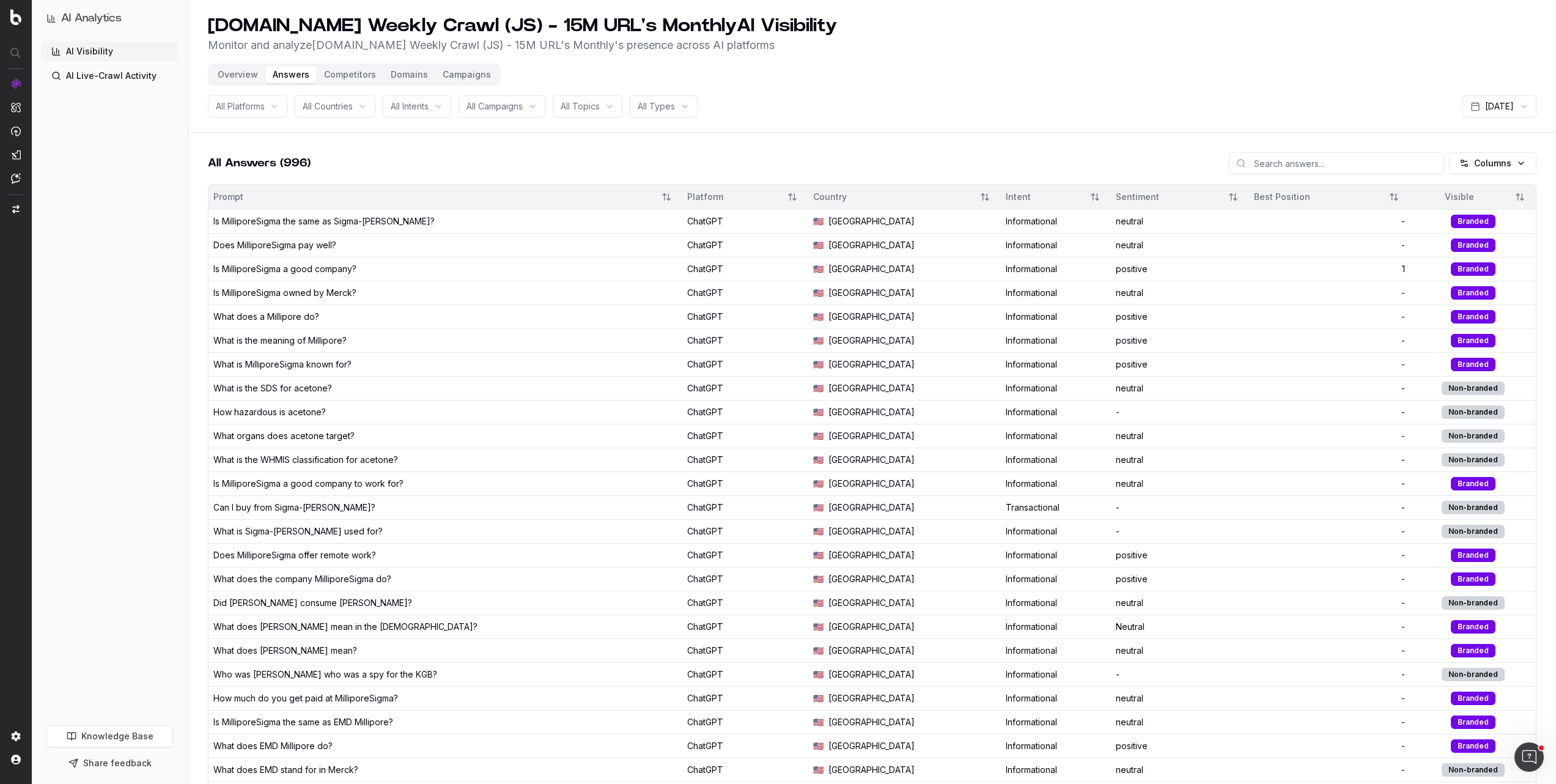
click at [340, 76] on button "Competitors" at bounding box center [350, 75] width 67 height 17
click at [351, 74] on button "Competitors" at bounding box center [350, 75] width 67 height 17
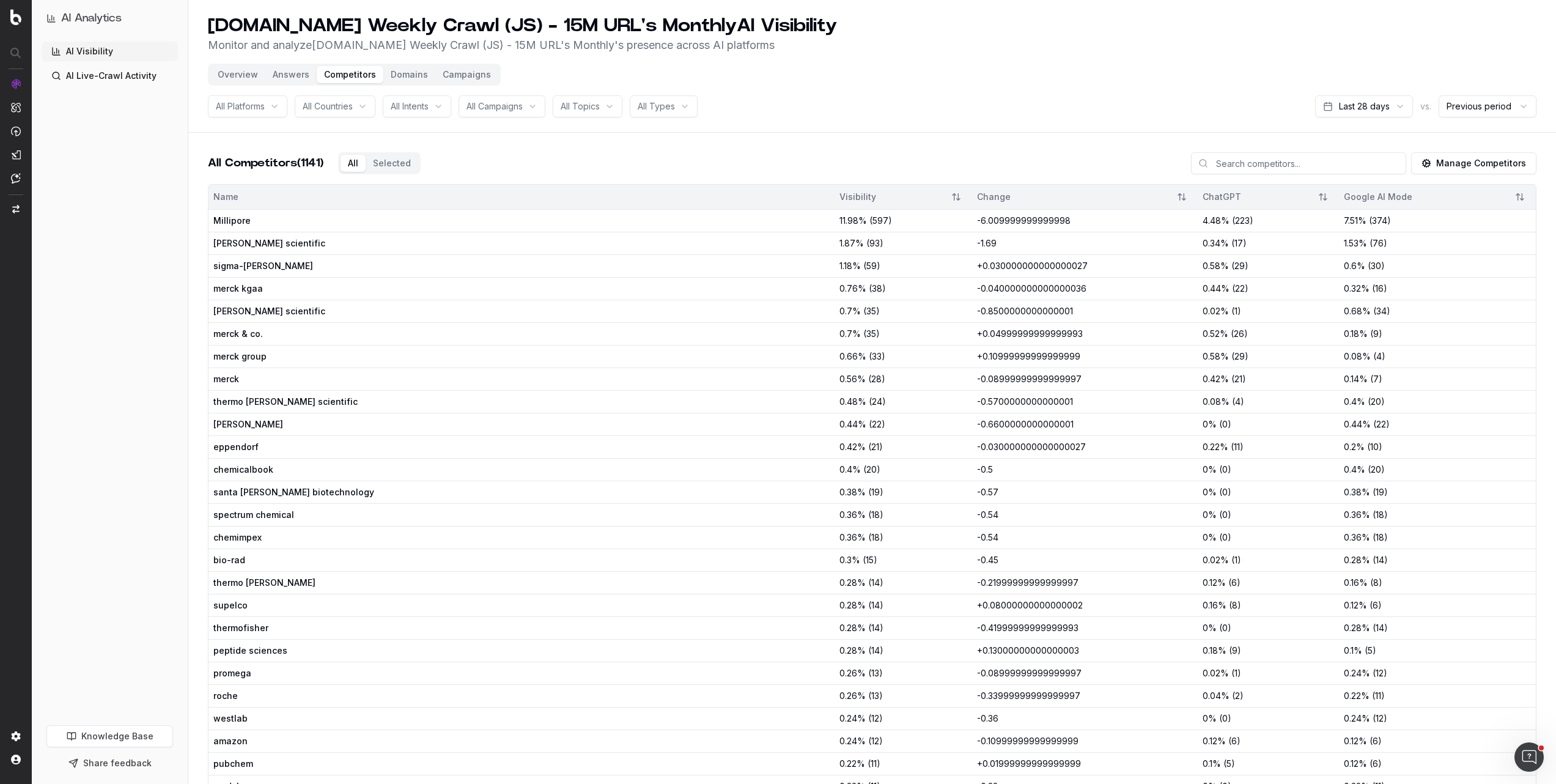
click at [414, 80] on button "Domains" at bounding box center [409, 75] width 52 height 17
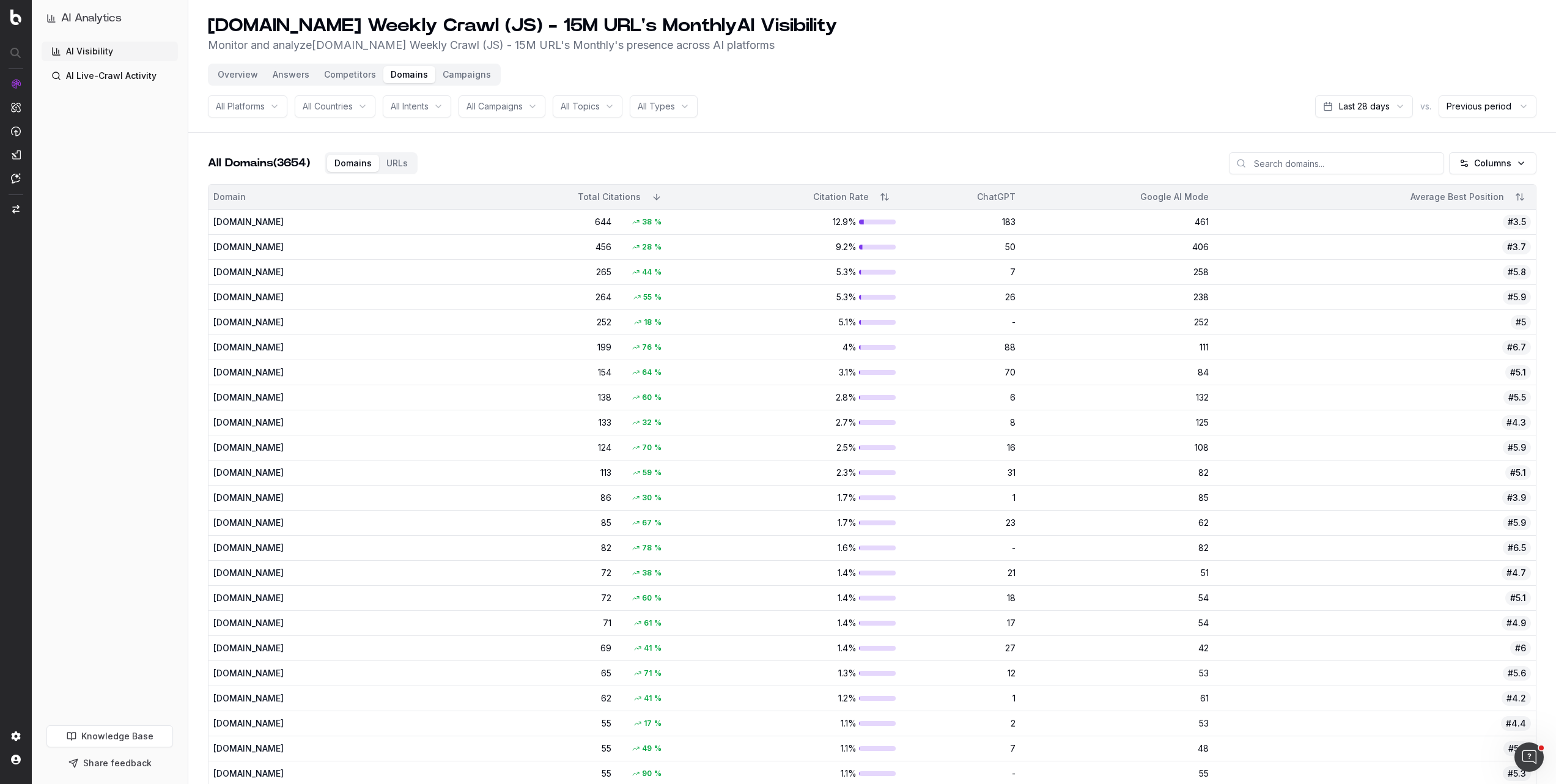
click at [467, 79] on button "Campaigns" at bounding box center [467, 75] width 63 height 17
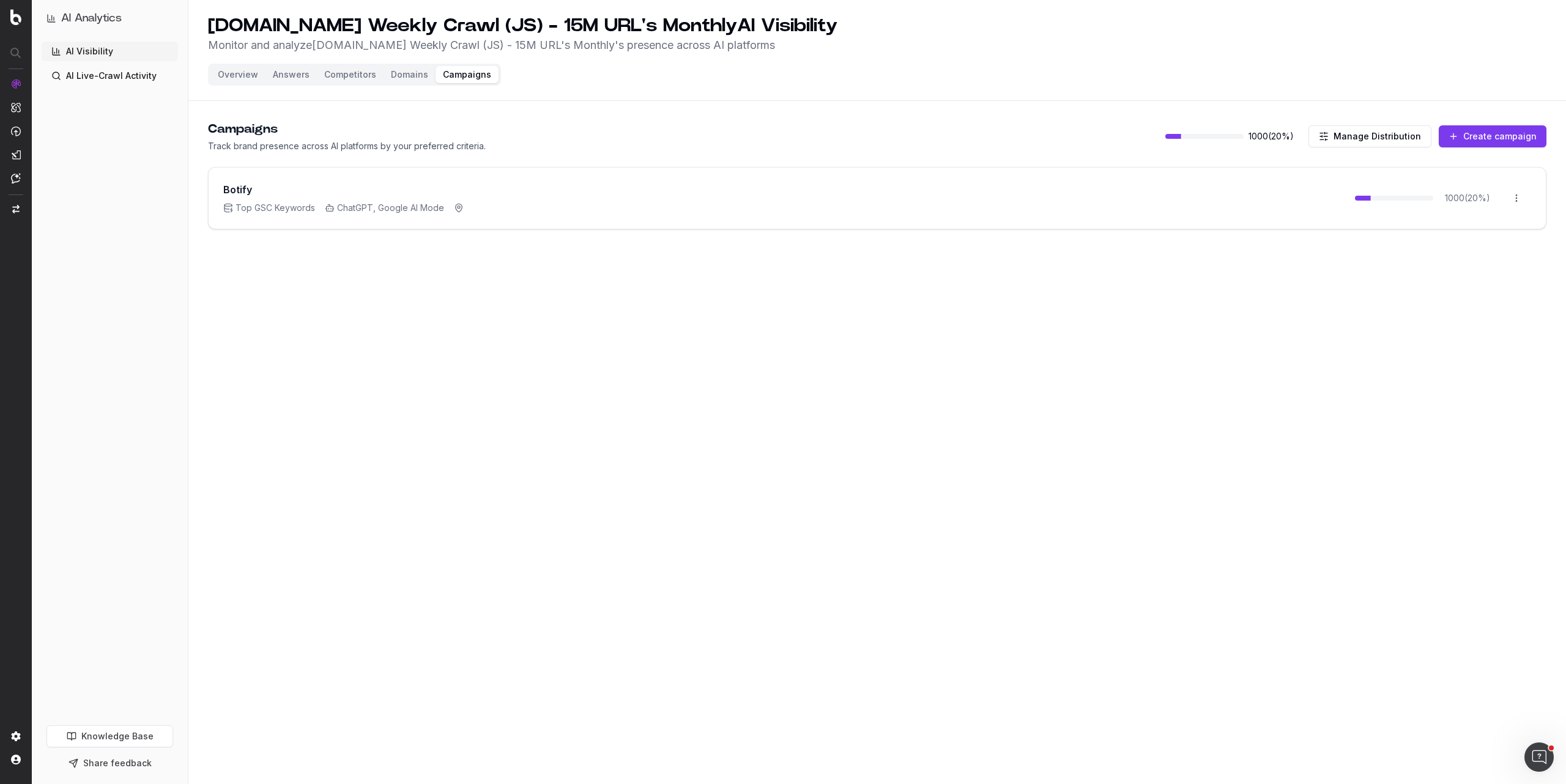
click at [244, 72] on button "Overview" at bounding box center [238, 75] width 55 height 17
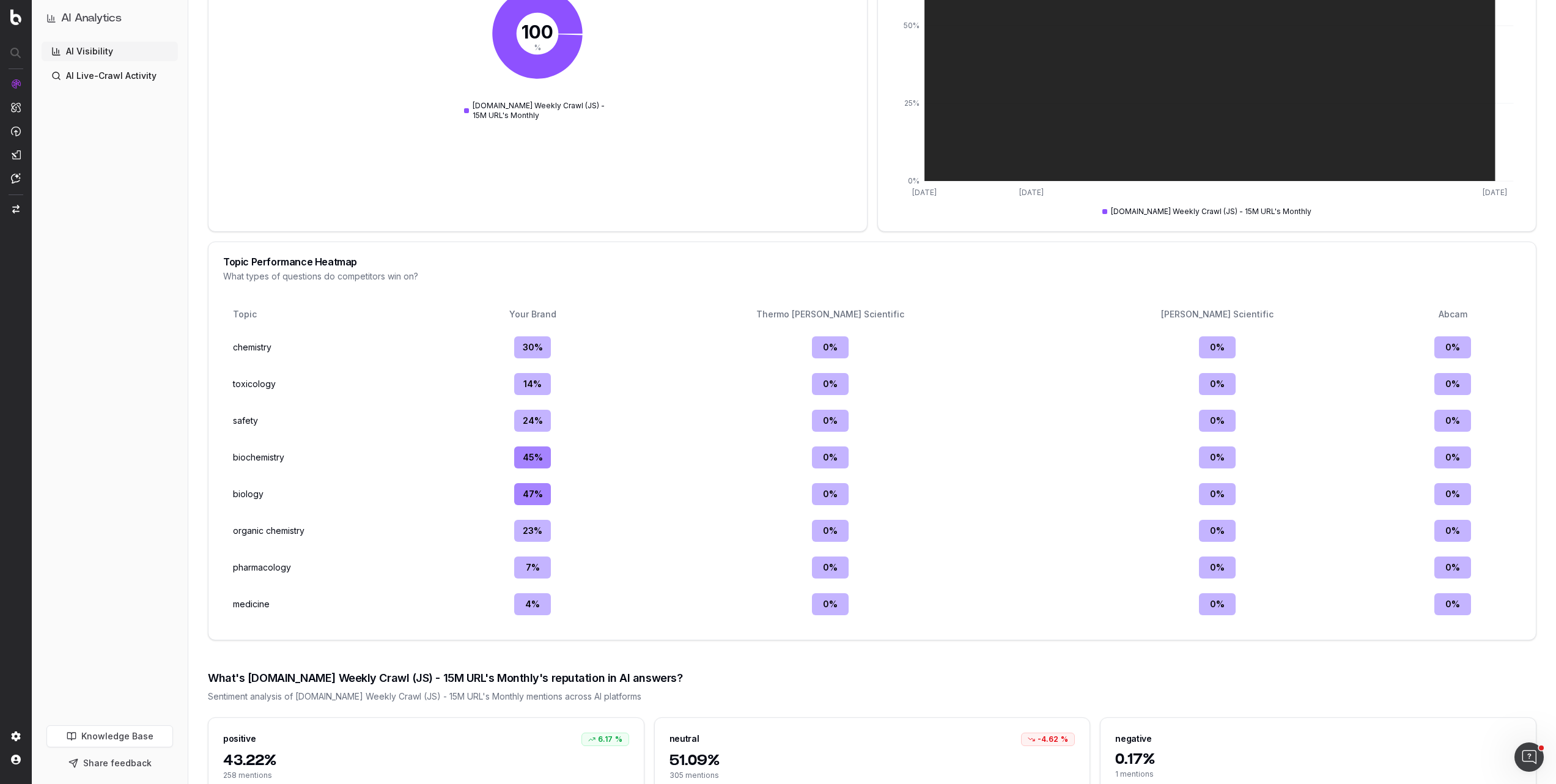
scroll to position [1864, 0]
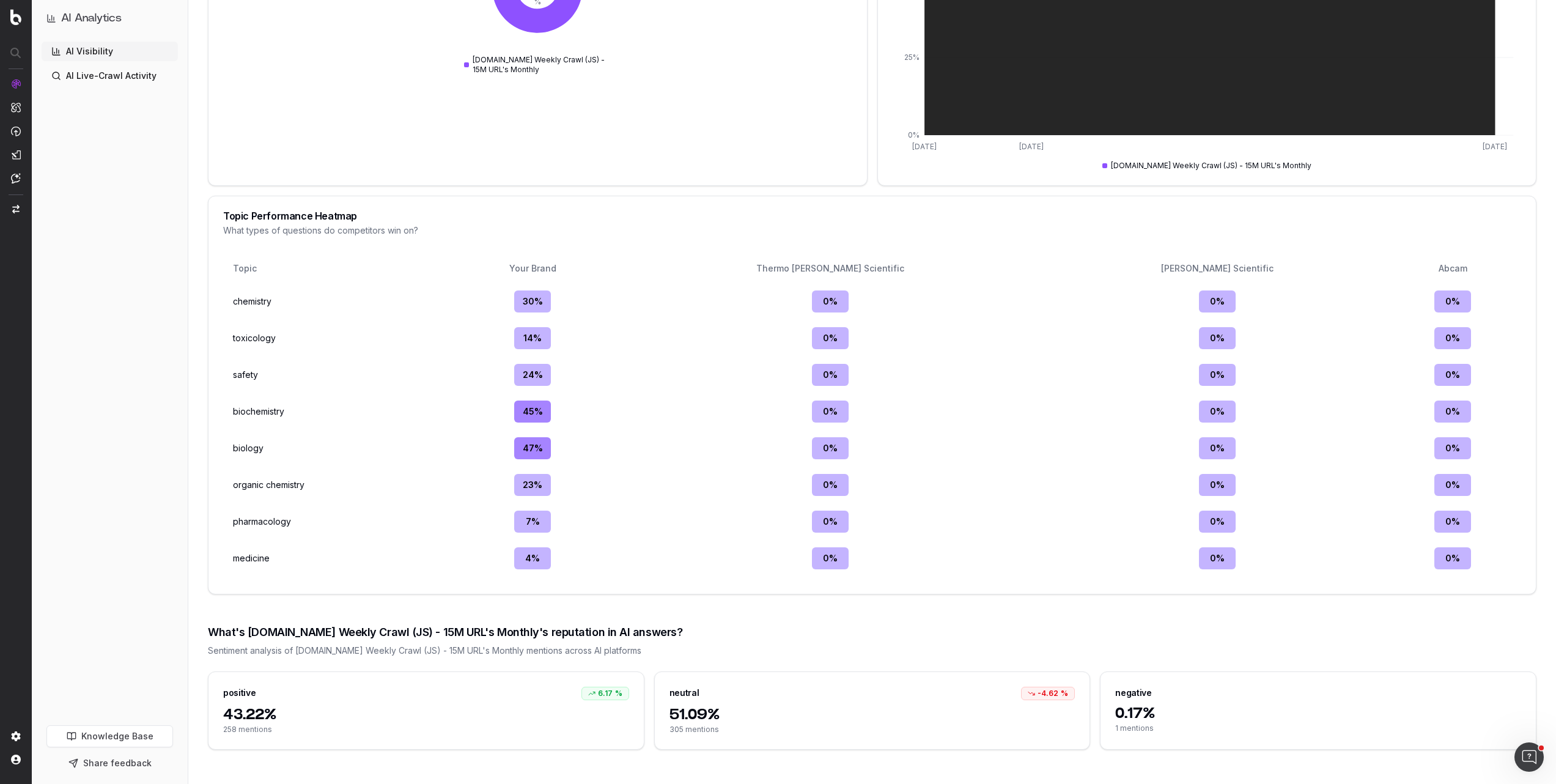
click at [121, 739] on link "Knowledge Base" at bounding box center [110, 736] width 126 height 22
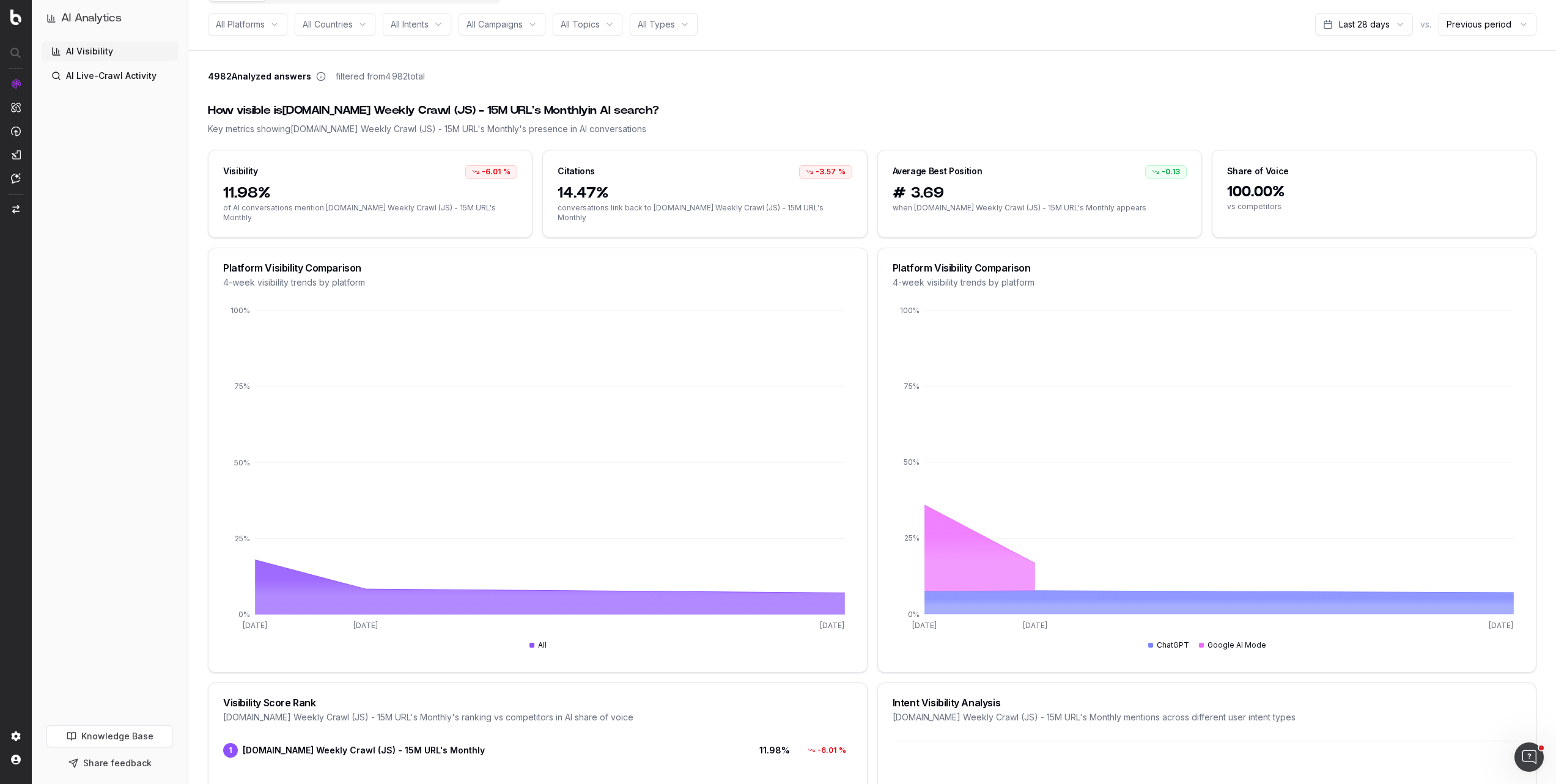
scroll to position [0, 0]
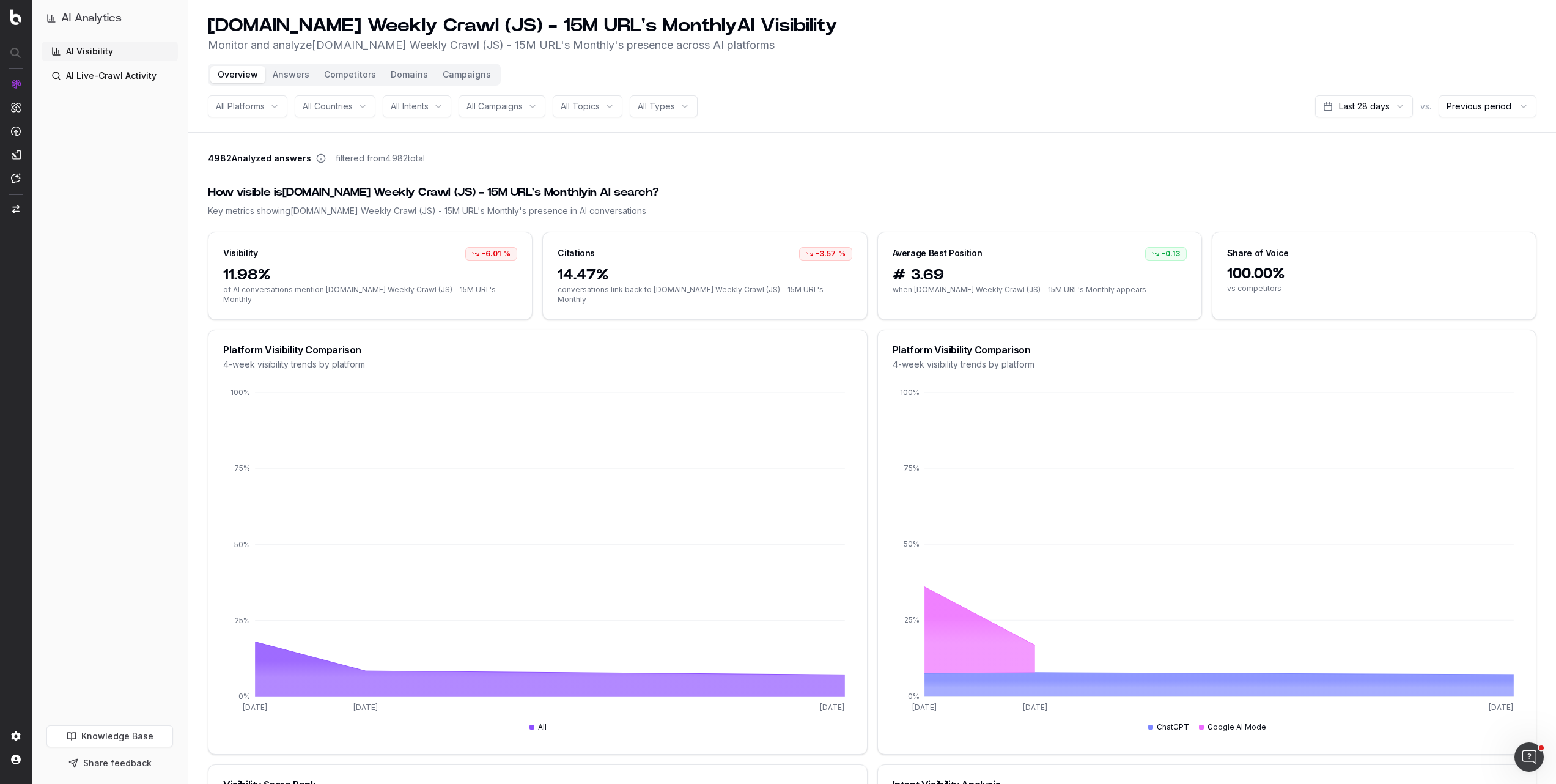
click at [272, 111] on div "All Platforms" at bounding box center [248, 106] width 80 height 22
click at [277, 175] on div "ChatGPT" at bounding box center [248, 174] width 153 height 19
click at [190, 177] on div "ChatGPT" at bounding box center [248, 174] width 153 height 19
click at [287, 178] on div "ChatGPT" at bounding box center [248, 174] width 153 height 19
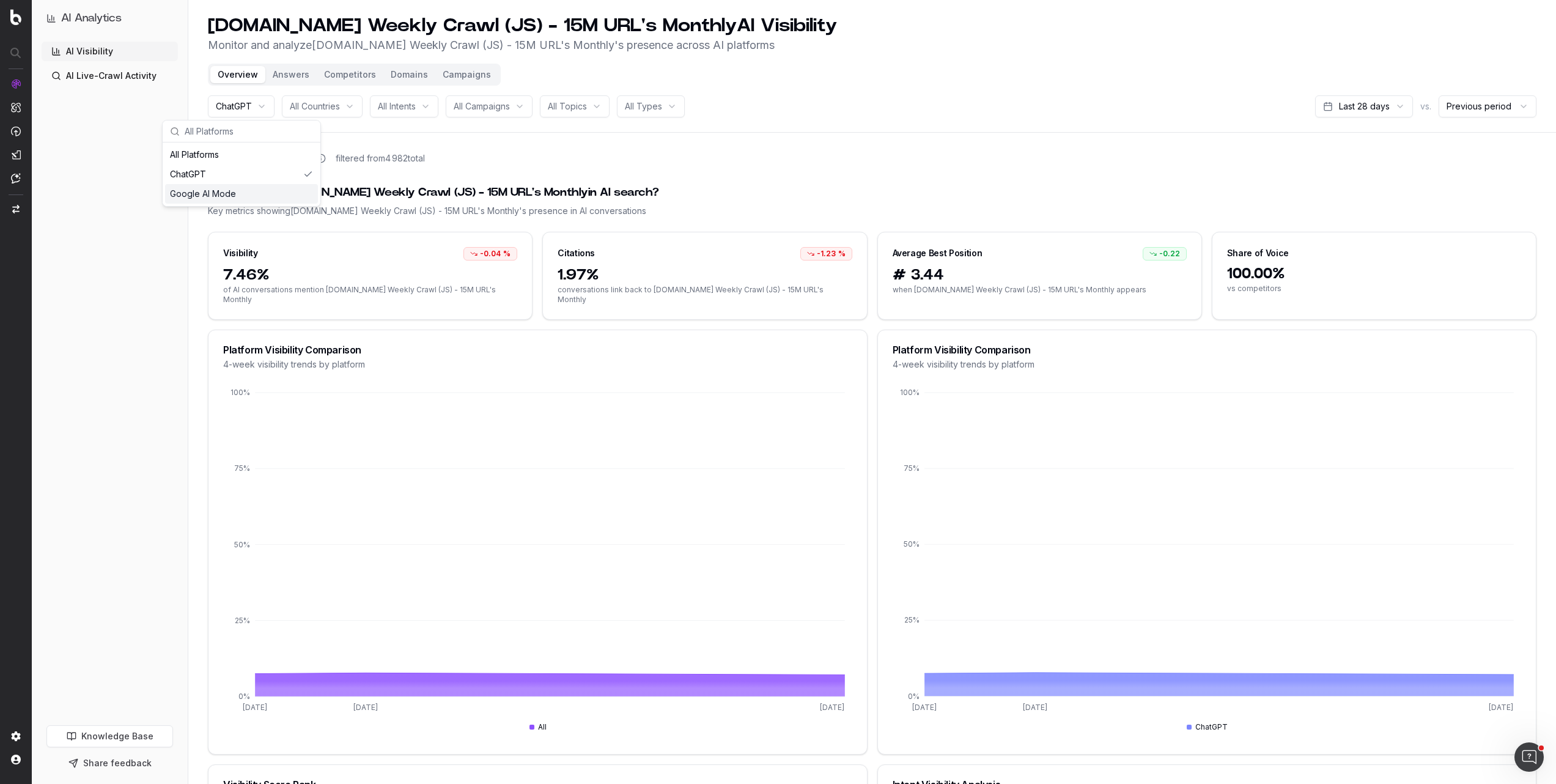
click at [113, 360] on div "AI Visibility AI Live-Crawl Activity" at bounding box center [110, 381] width 136 height 678
click at [136, 79] on link "AI Live-Crawl Activity" at bounding box center [110, 75] width 136 height 19
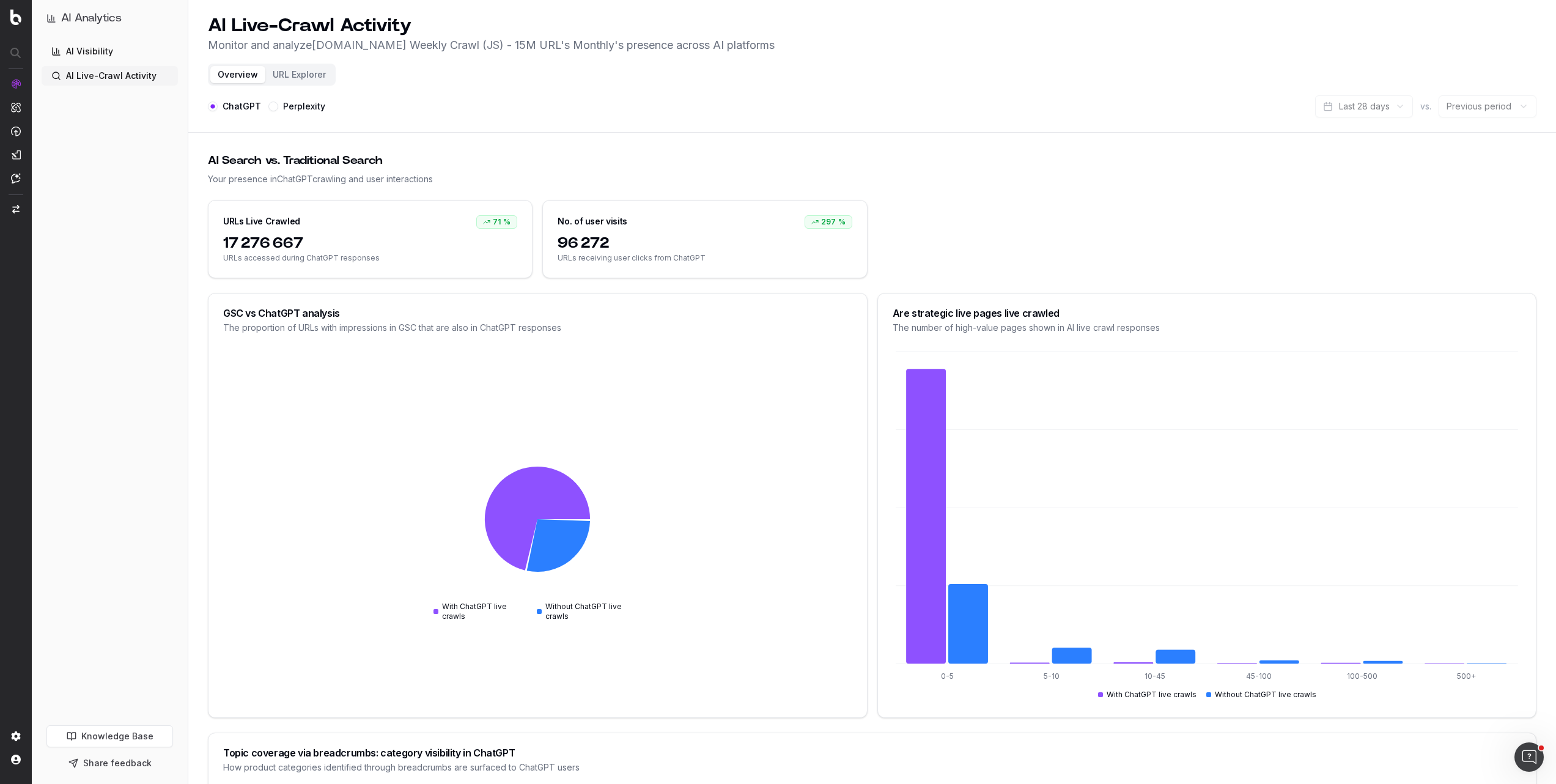
click at [288, 84] on div "Overview URL Explorer" at bounding box center [272, 75] width 128 height 22
click at [290, 74] on button "URL Explorer" at bounding box center [299, 75] width 68 height 17
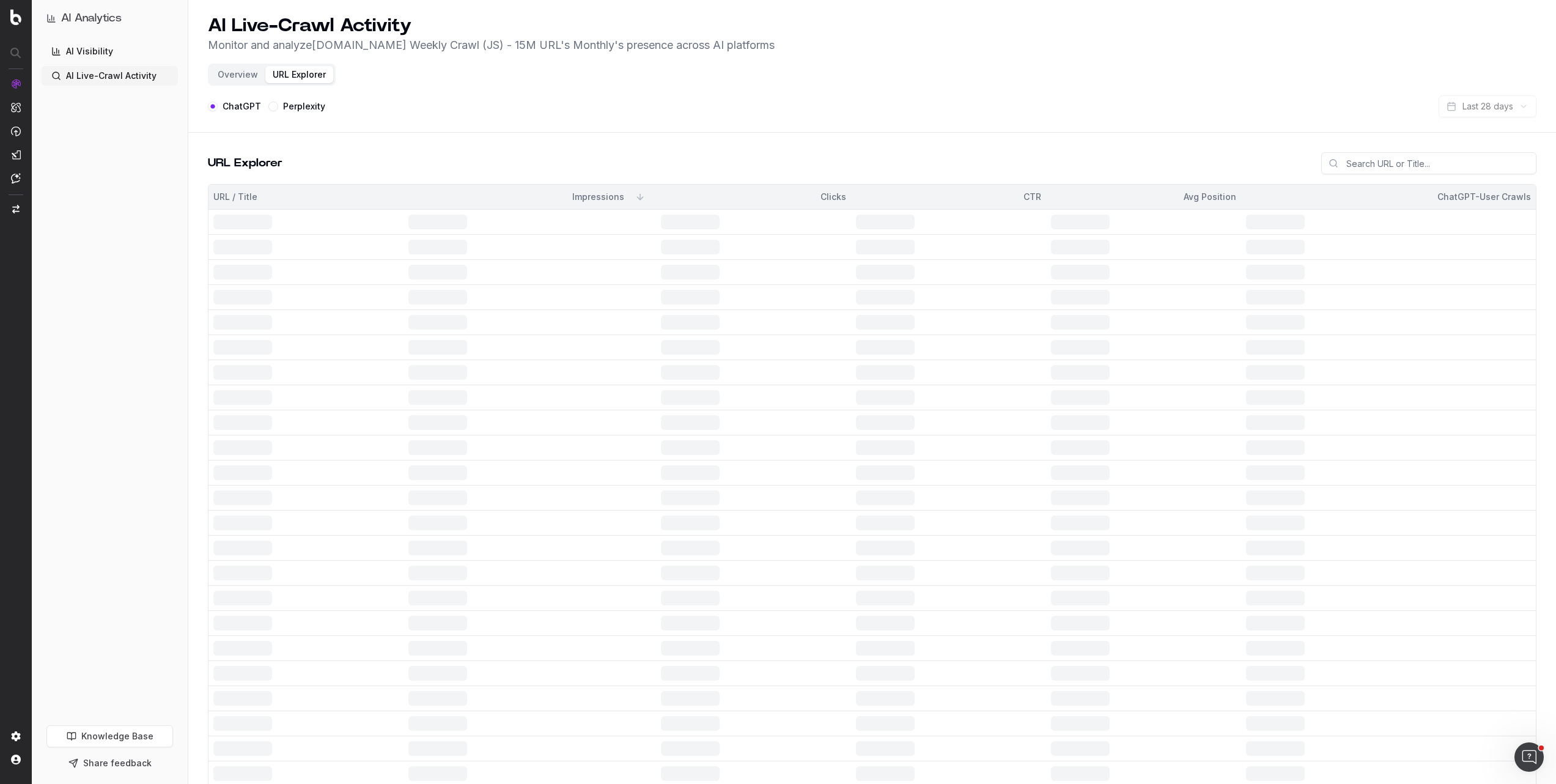
click at [106, 54] on link "AI Visibility" at bounding box center [110, 51] width 136 height 19
